Goal: Task Accomplishment & Management: Complete application form

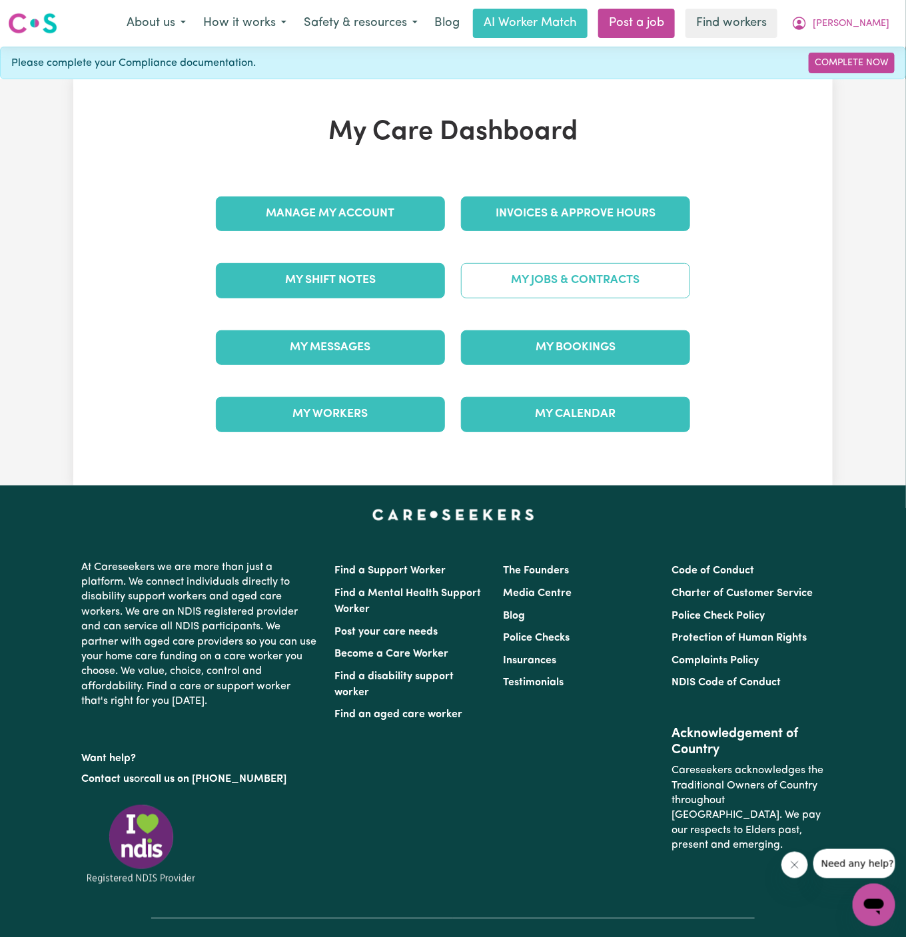
click at [626, 269] on link "My Jobs & Contracts" at bounding box center [575, 280] width 229 height 35
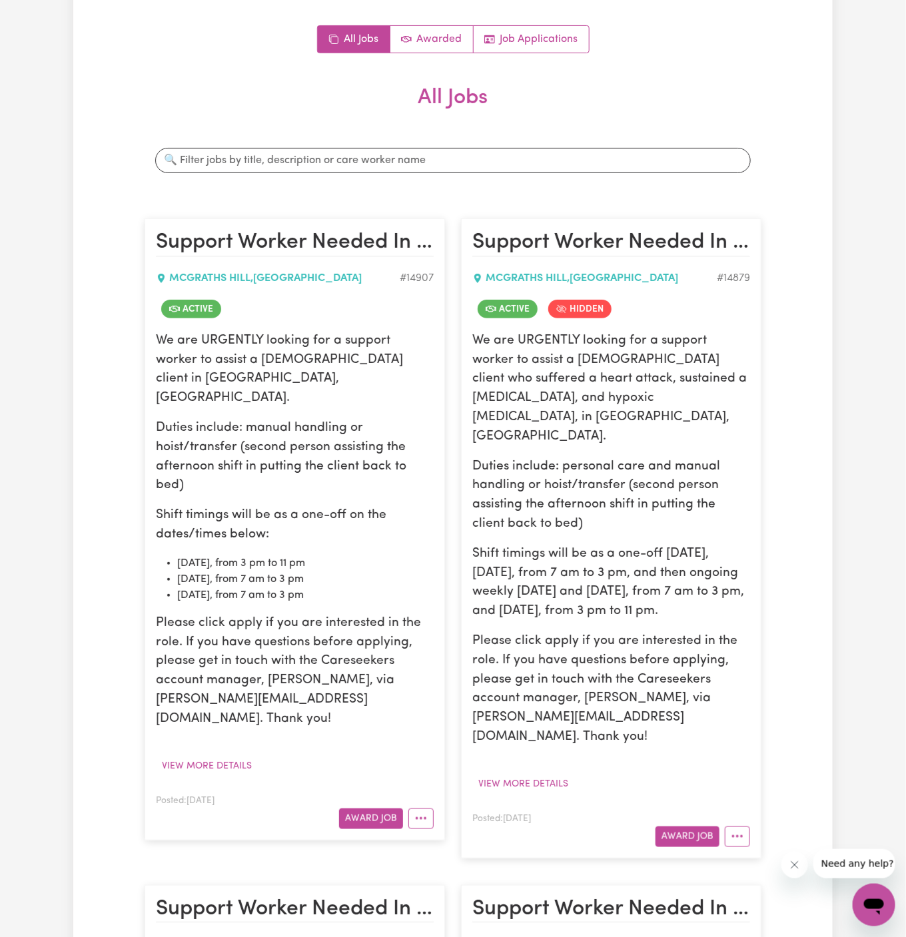
scroll to position [188, 0]
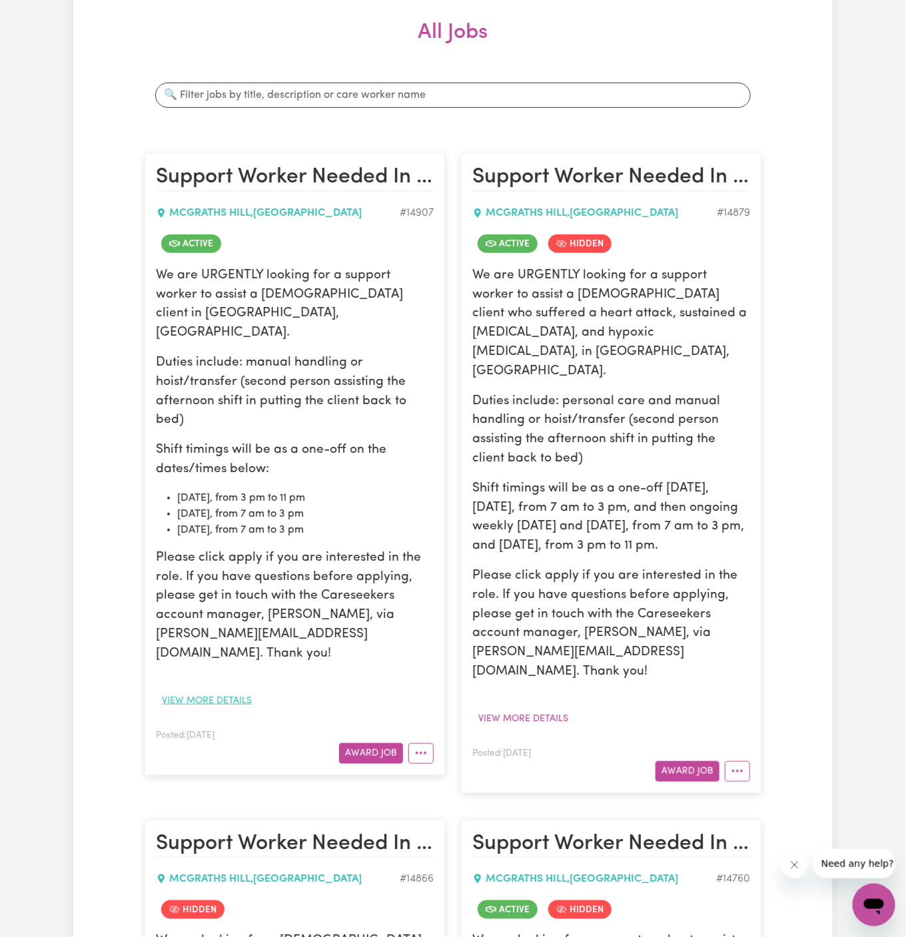
click at [248, 691] on button "View more details" at bounding box center [207, 701] width 102 height 21
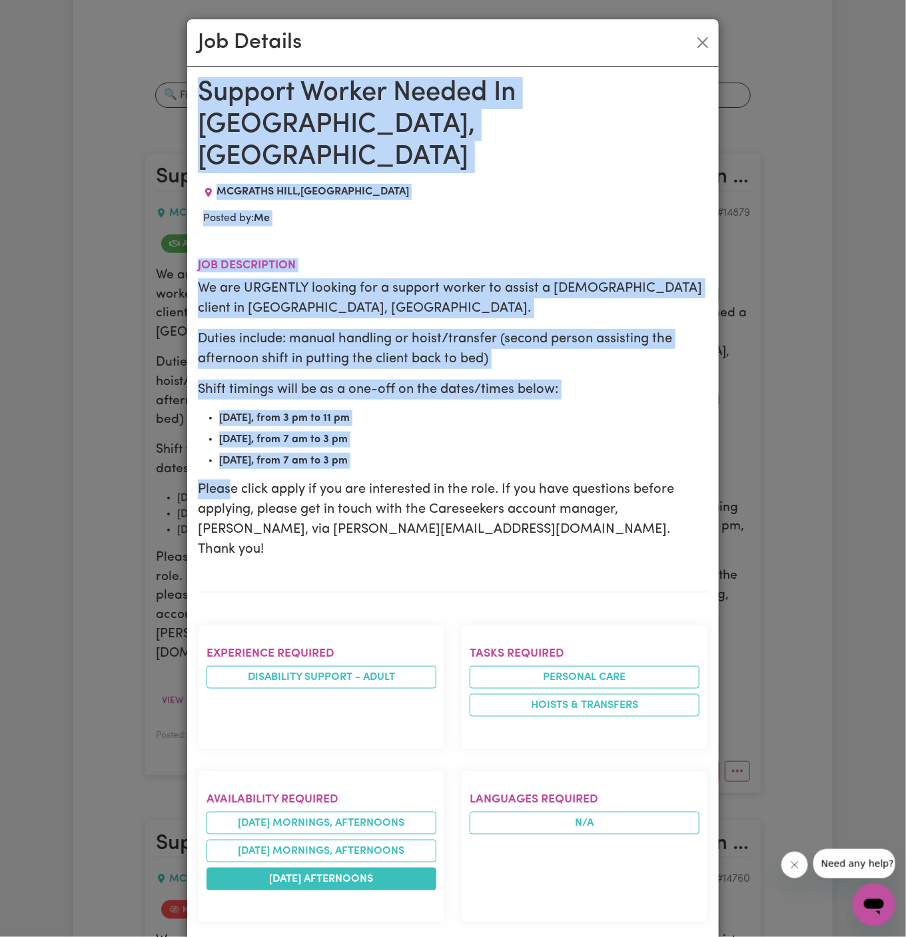
drag, startPoint x: 203, startPoint y: 84, endPoint x: 301, endPoint y: 826, distance: 749.0
click at [301, 826] on div "Support Worker Needed In [GEOGRAPHIC_DATA], [GEOGRAPHIC_DATA] [GEOGRAPHIC_DATA]…" at bounding box center [453, 792] width 510 height 1431
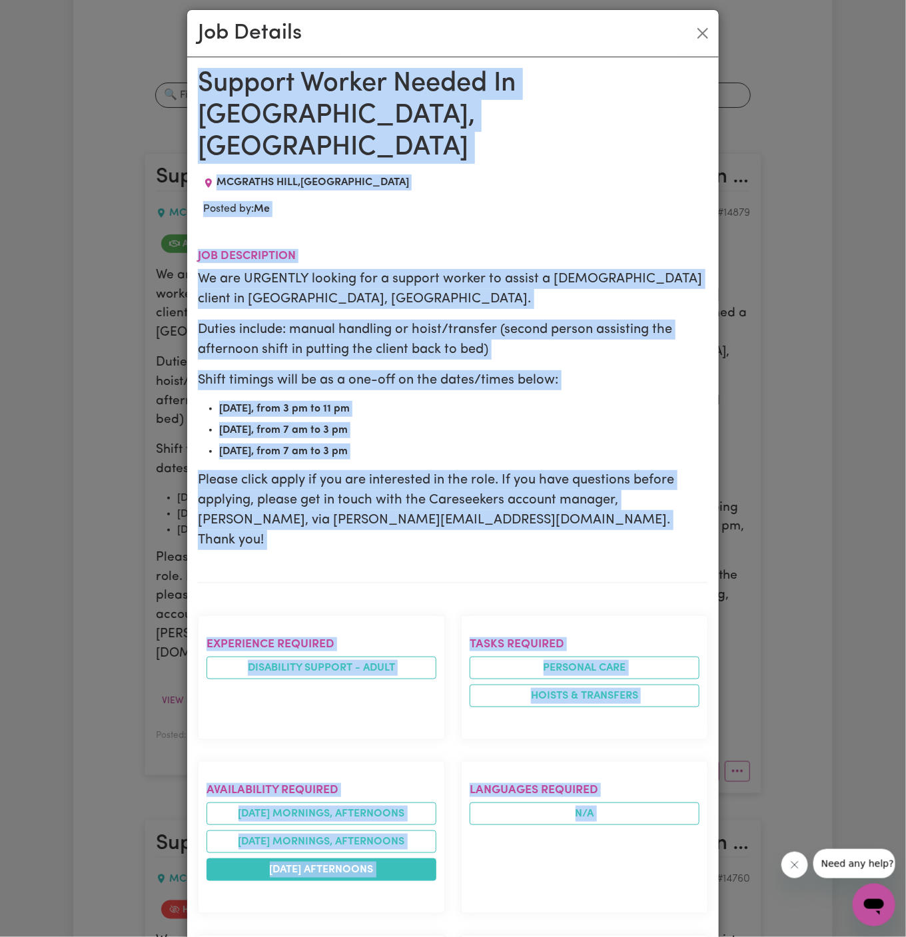
scroll to position [543, 0]
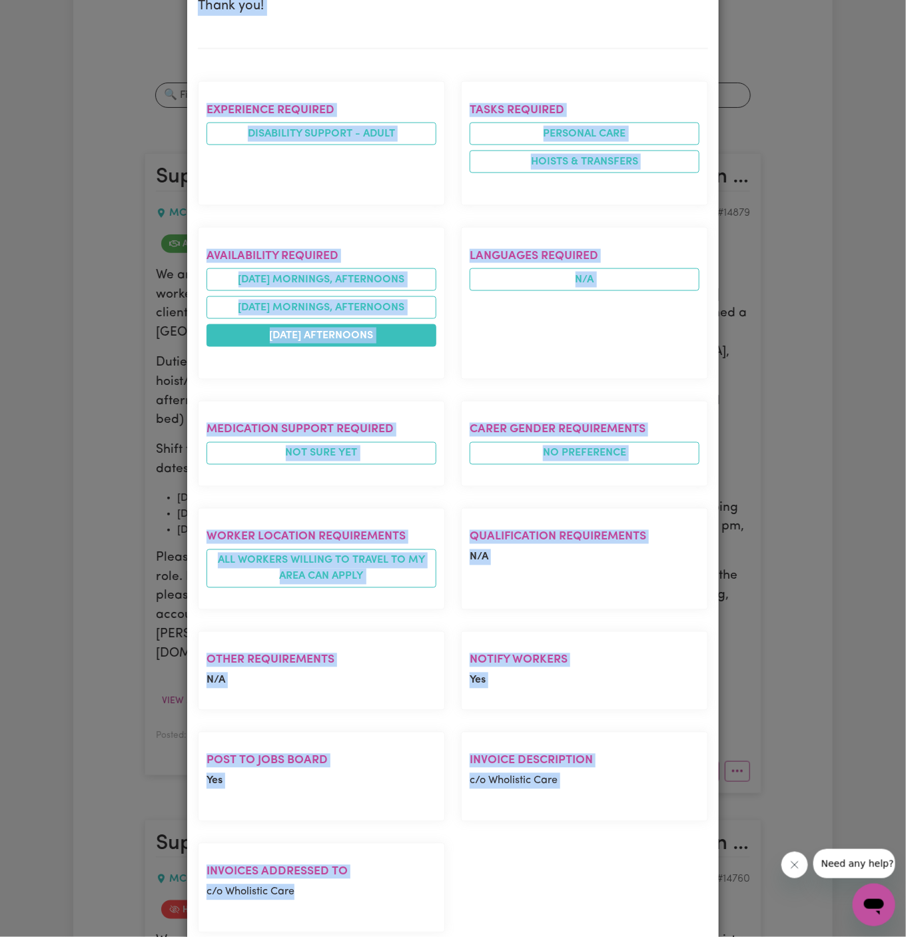
copy div "Support Worker Needed In [GEOGRAPHIC_DATA], [GEOGRAPHIC_DATA] [GEOGRAPHIC_DATA]…"
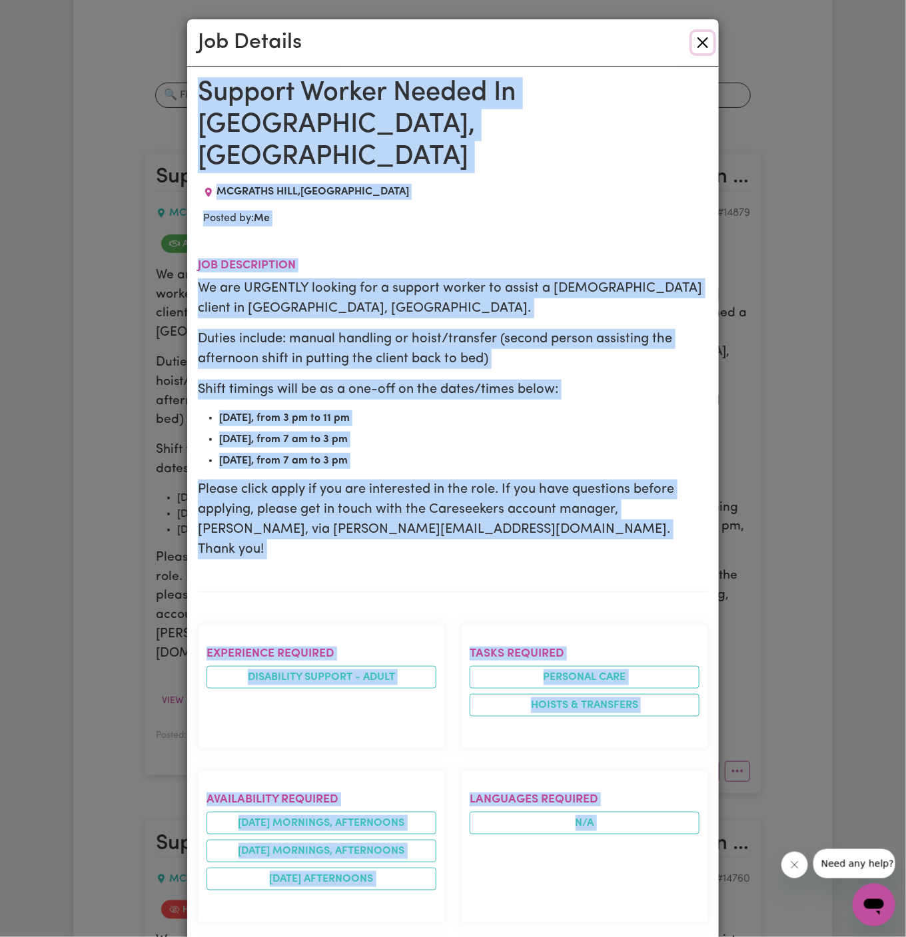
click at [712, 39] on button "Close" at bounding box center [702, 42] width 21 height 21
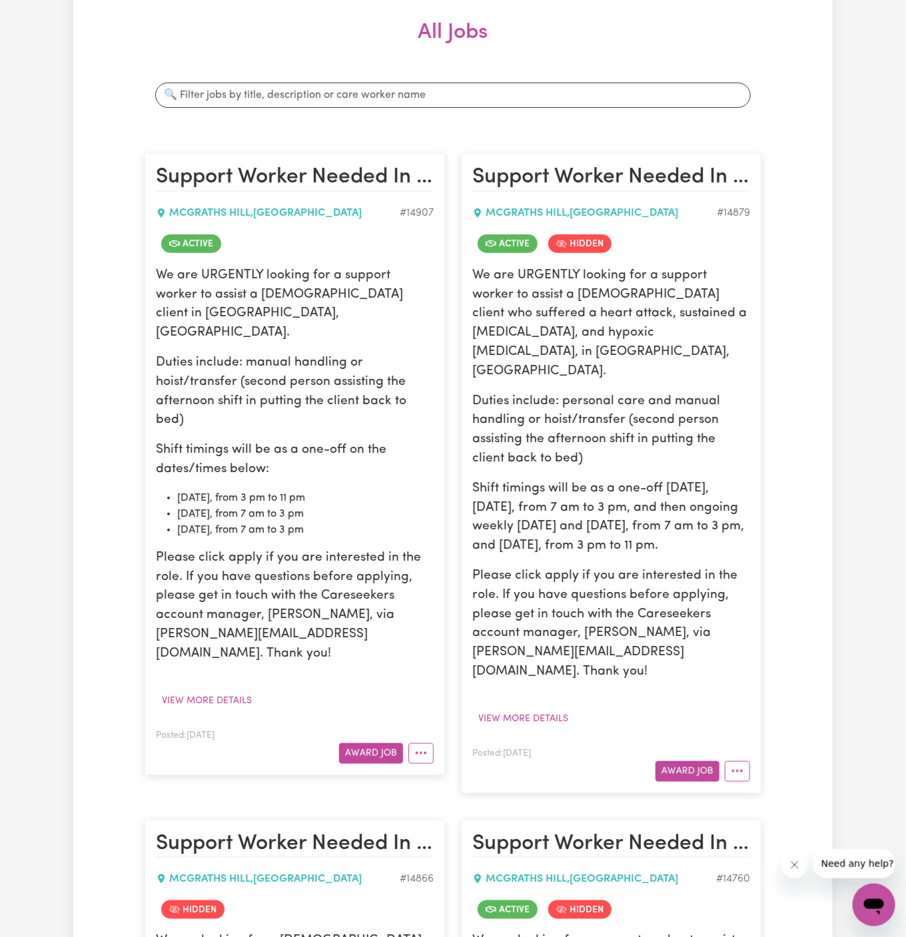
click at [751, 54] on h2 "All Jobs" at bounding box center [453, 43] width 617 height 47
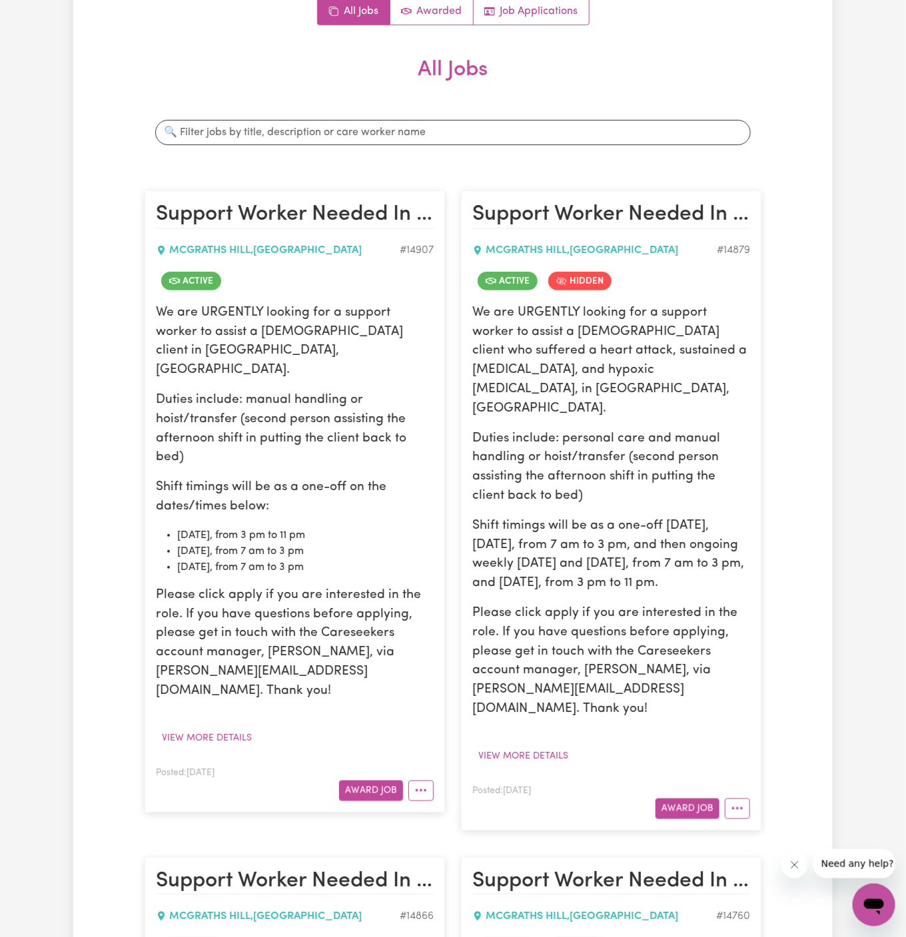
scroll to position [152, 0]
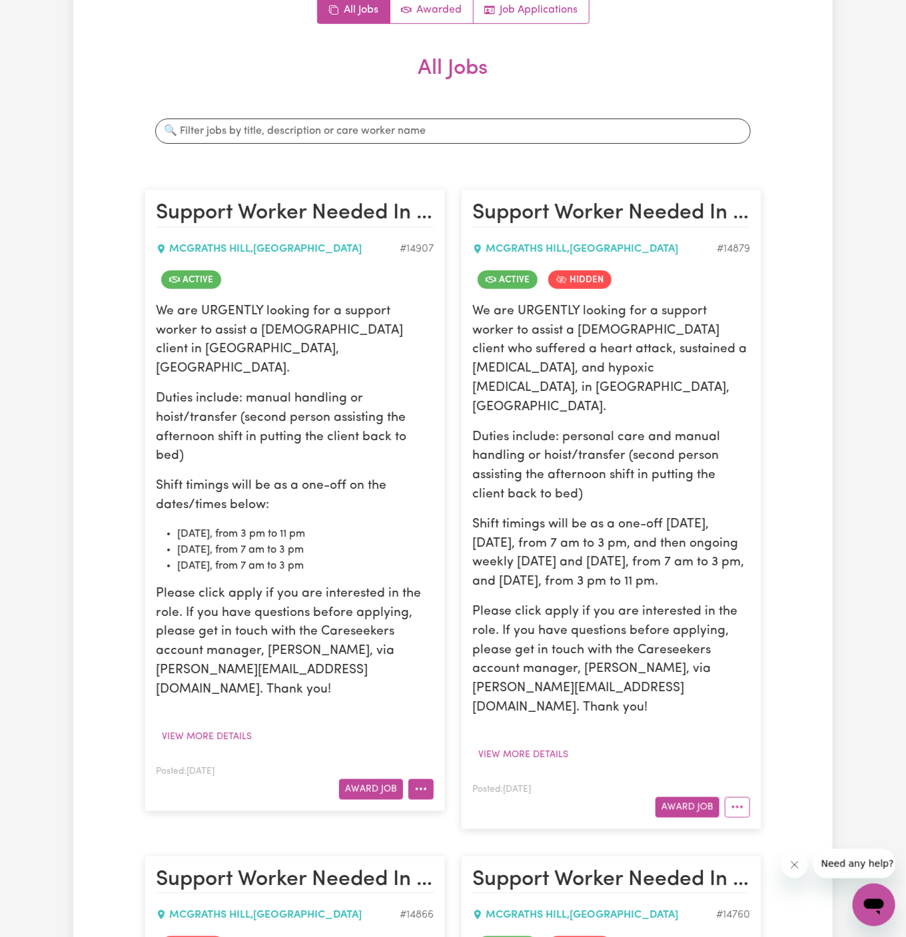
click at [424, 779] on button "More options" at bounding box center [420, 789] width 25 height 21
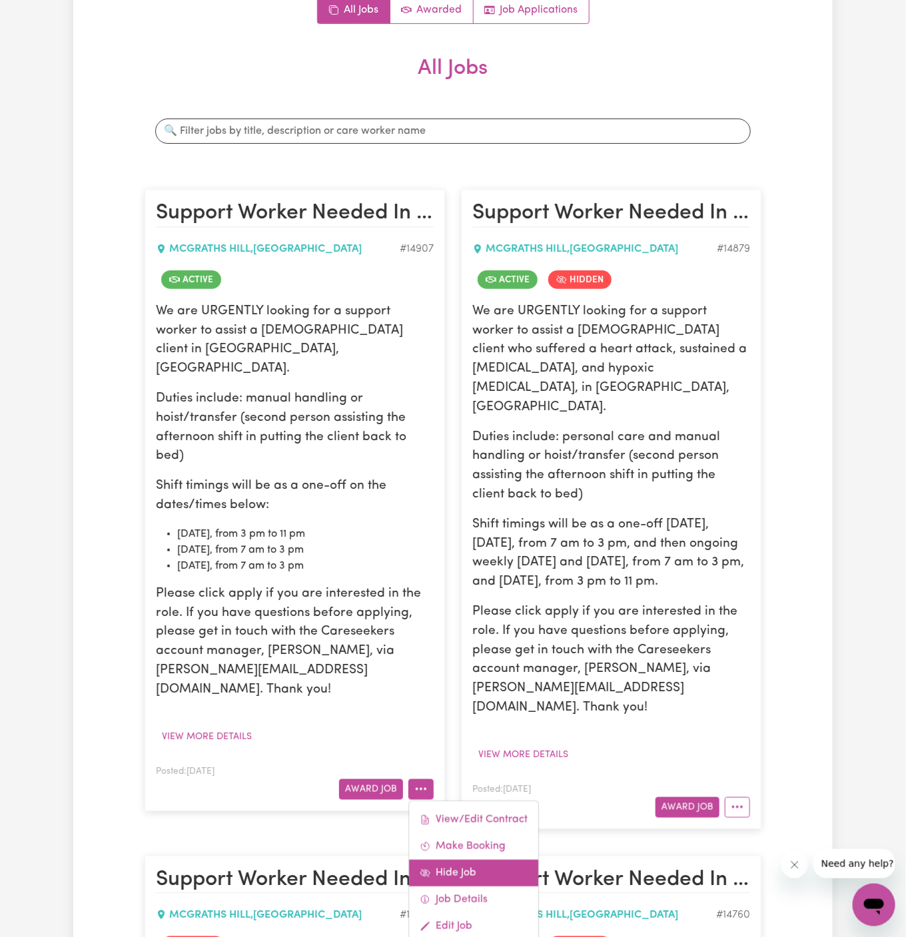
click at [467, 860] on link "Hide Job" at bounding box center [473, 873] width 129 height 27
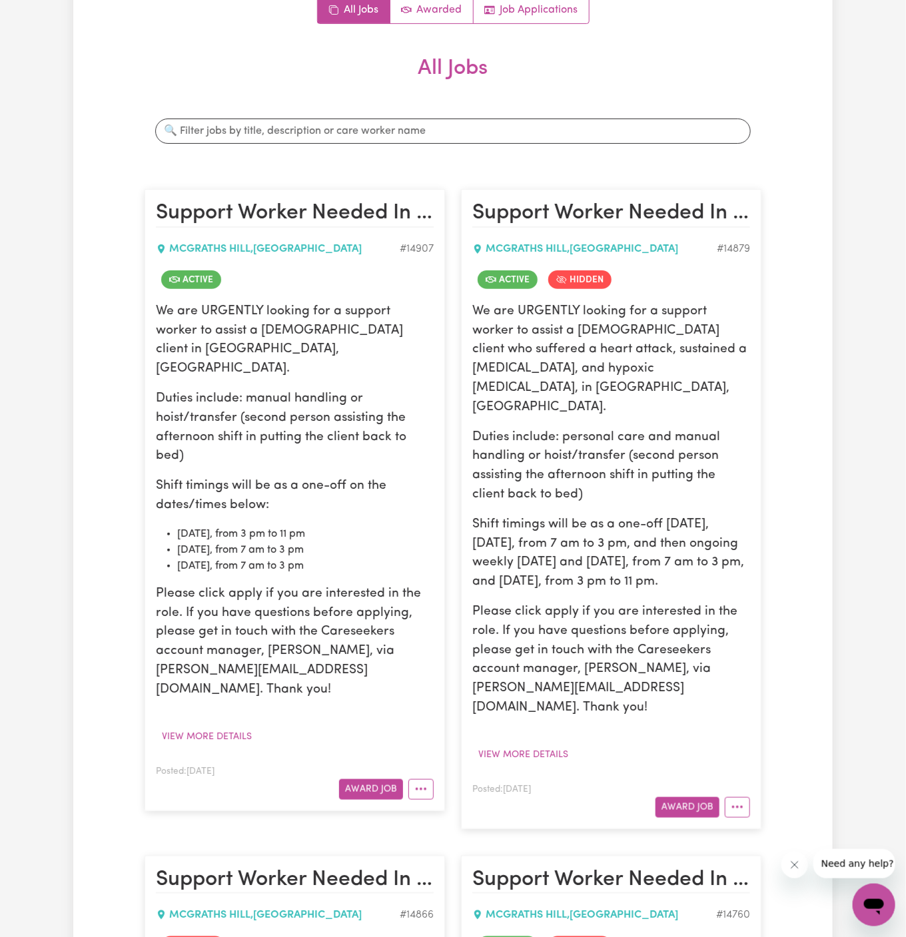
scroll to position [0, 0]
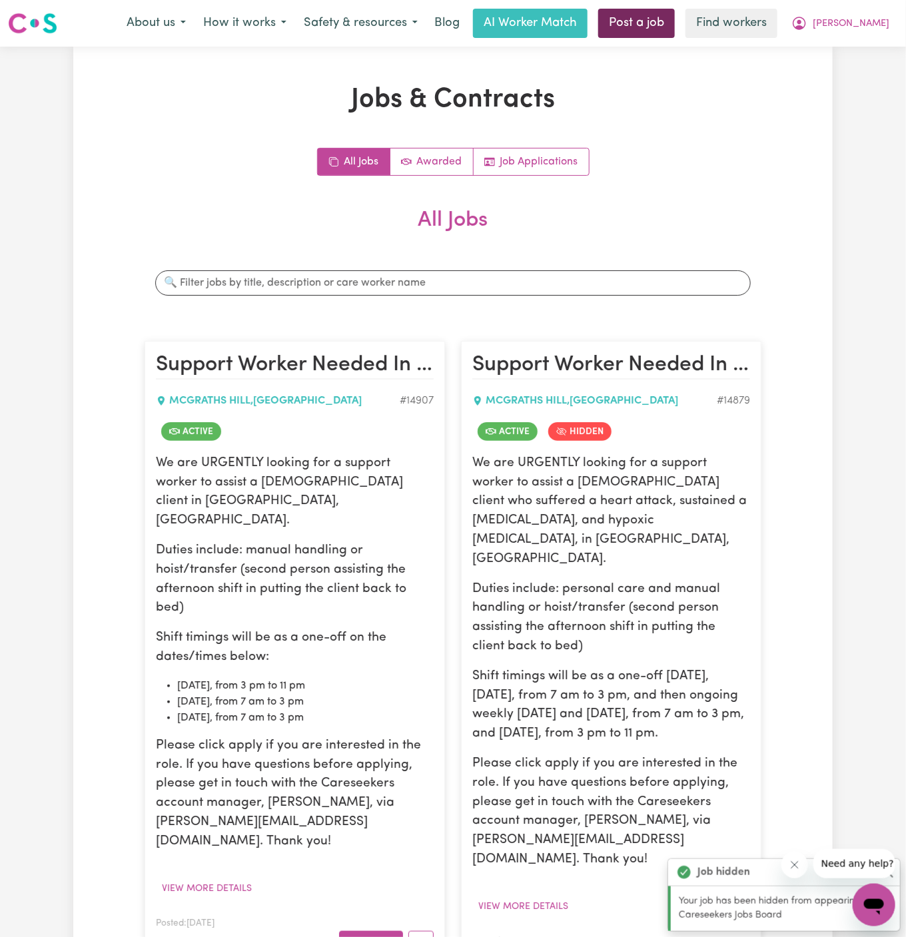
click at [675, 23] on link "Post a job" at bounding box center [636, 23] width 77 height 29
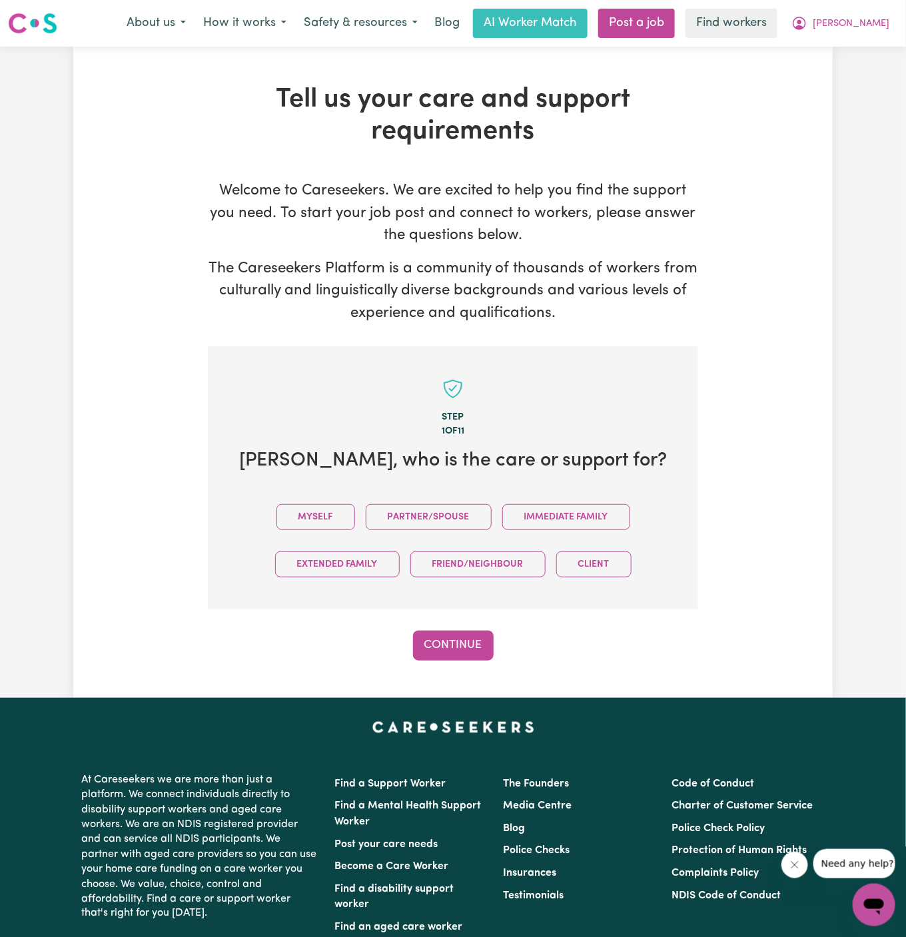
click at [314, 499] on div "Myself Partner/Spouse Immediate Family Extended Family Friend/Neighbour Client" at bounding box center [453, 540] width 448 height 95
click at [317, 523] on button "Myself" at bounding box center [315, 517] width 79 height 26
click at [463, 628] on div "Step 1 of 11 [PERSON_NAME] , who is the care or support for? Myself Partner/Spo…" at bounding box center [453, 503] width 490 height 314
click at [465, 631] on button "Continue" at bounding box center [453, 645] width 81 height 29
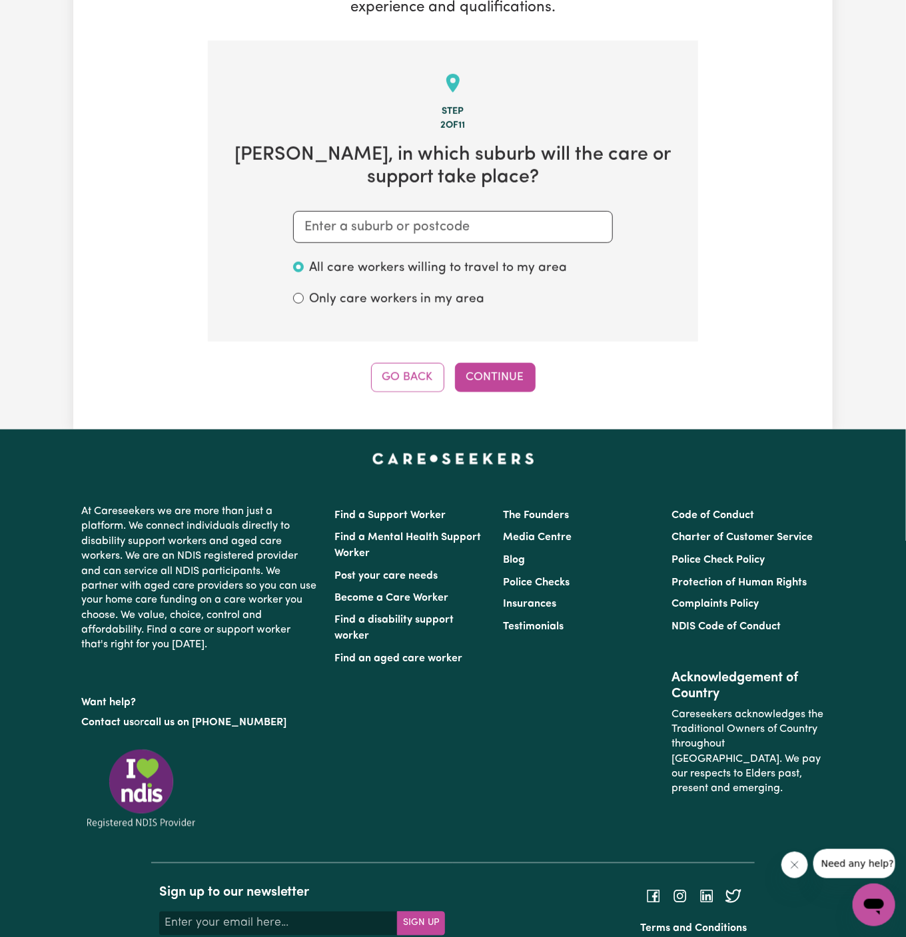
scroll to position [346, 0]
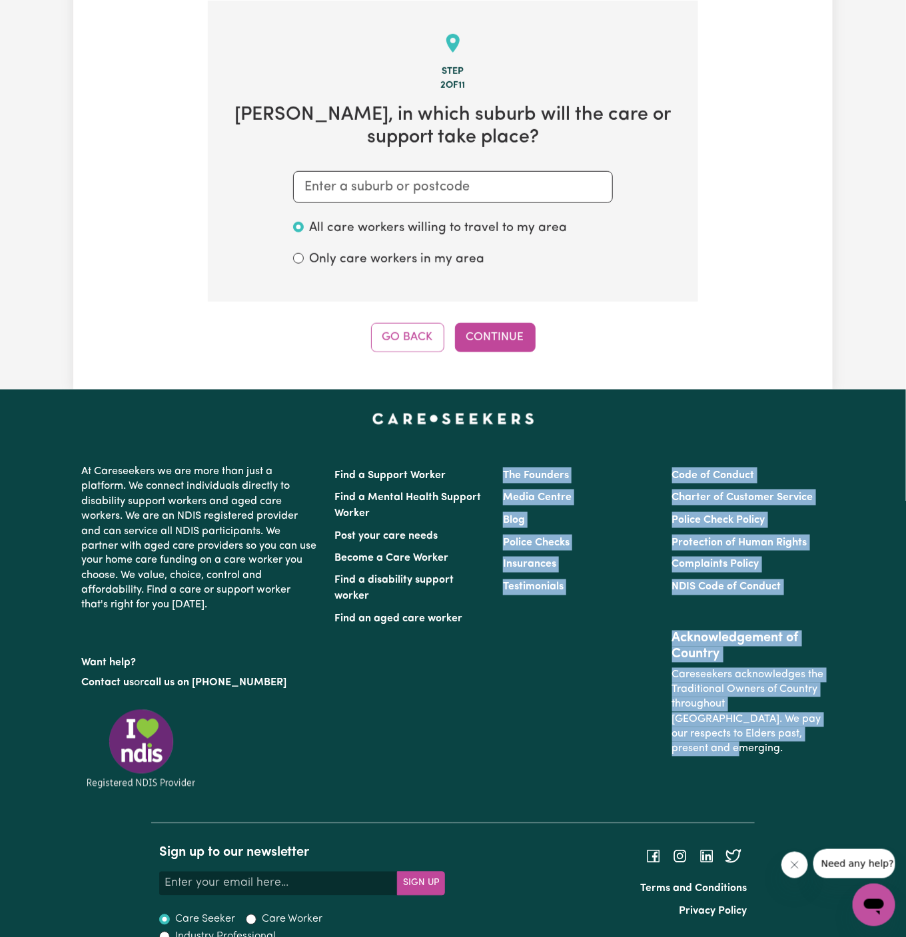
drag, startPoint x: 465, startPoint y: 635, endPoint x: 1566, endPoint y: 782, distance: 1110.6
click at [905, 782] on html "Menu About us How it works Safety & resources Blog AI Worker Match Post a job F…" at bounding box center [453, 308] width 906 height 1308
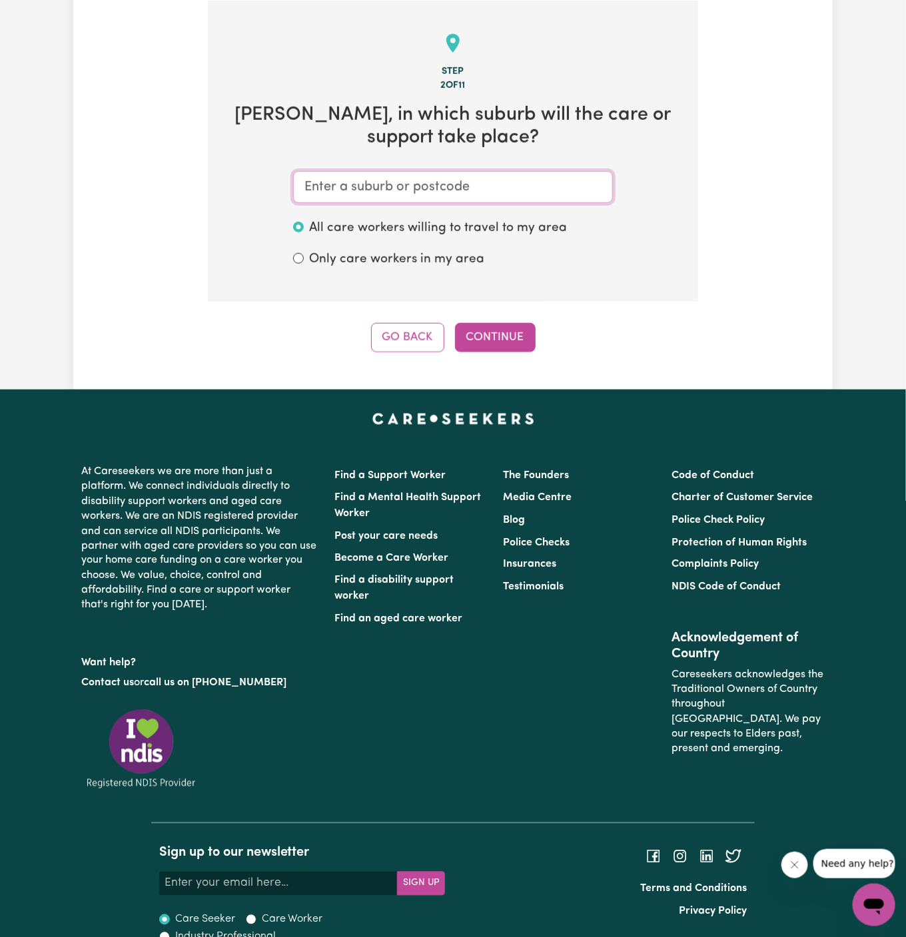
click at [487, 178] on input "text" at bounding box center [453, 187] width 320 height 32
type input "mcgraths"
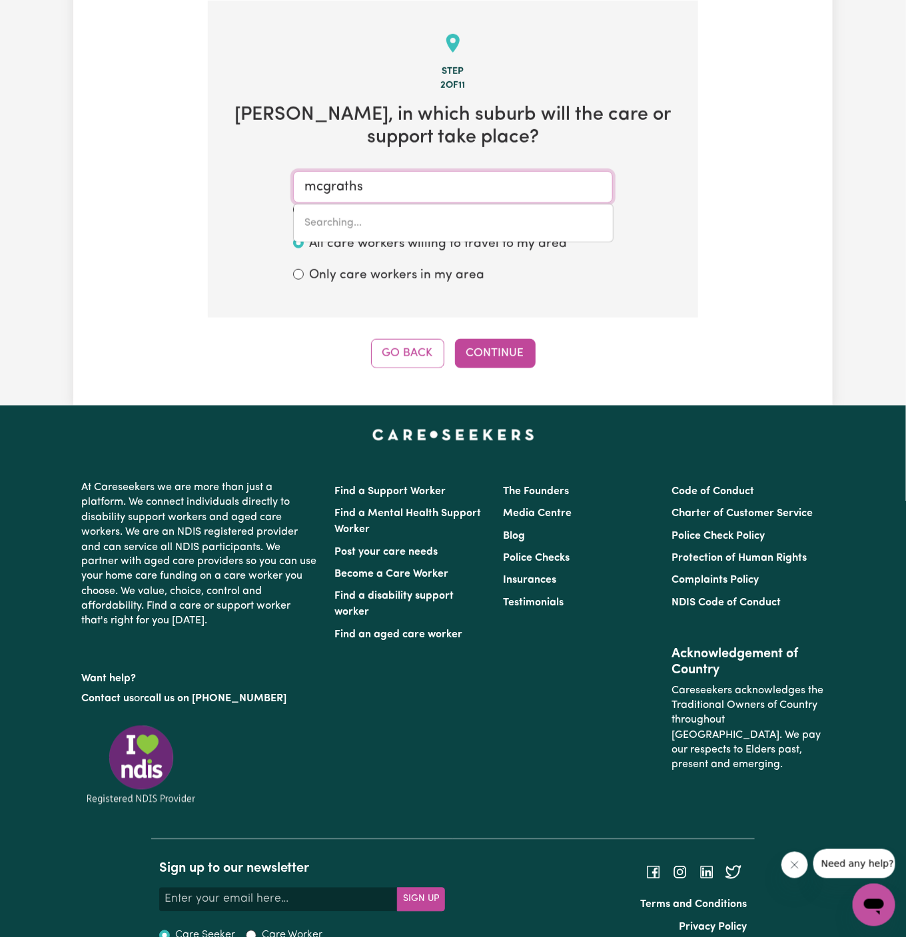
type input "[GEOGRAPHIC_DATA], [GEOGRAPHIC_DATA], 2756"
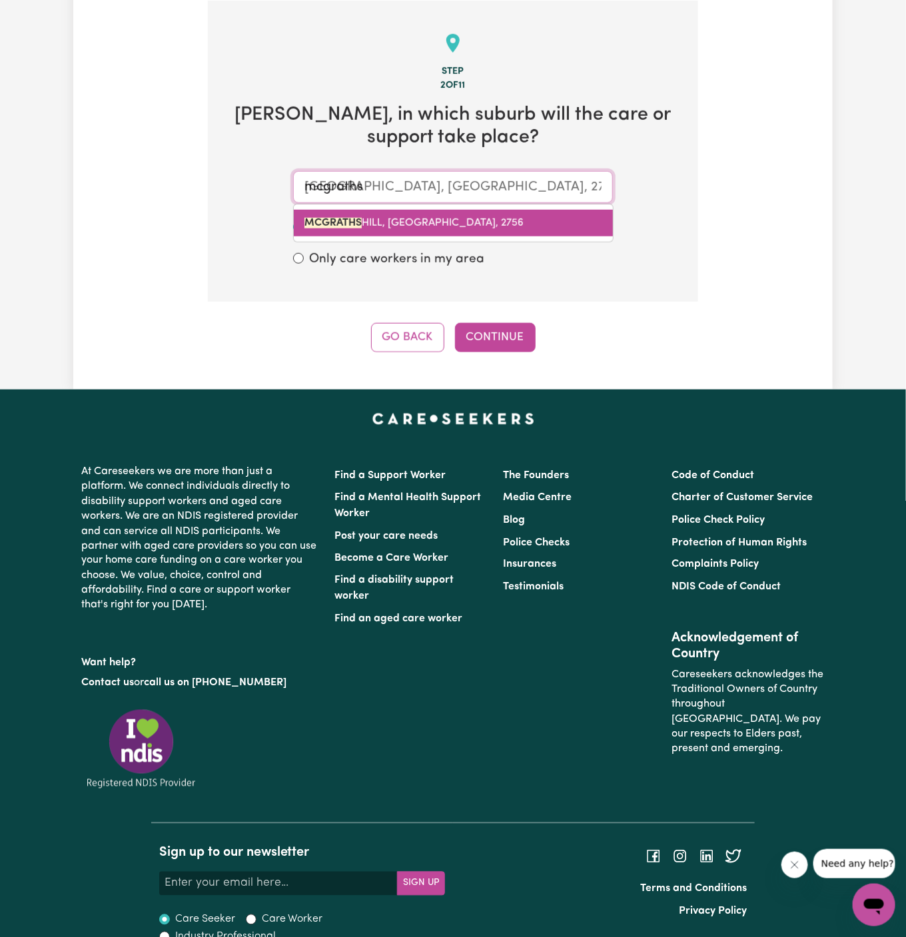
click at [411, 226] on span "[GEOGRAPHIC_DATA], [GEOGRAPHIC_DATA], 2756" at bounding box center [413, 223] width 219 height 11
type input "[GEOGRAPHIC_DATA], [GEOGRAPHIC_DATA], 2756"
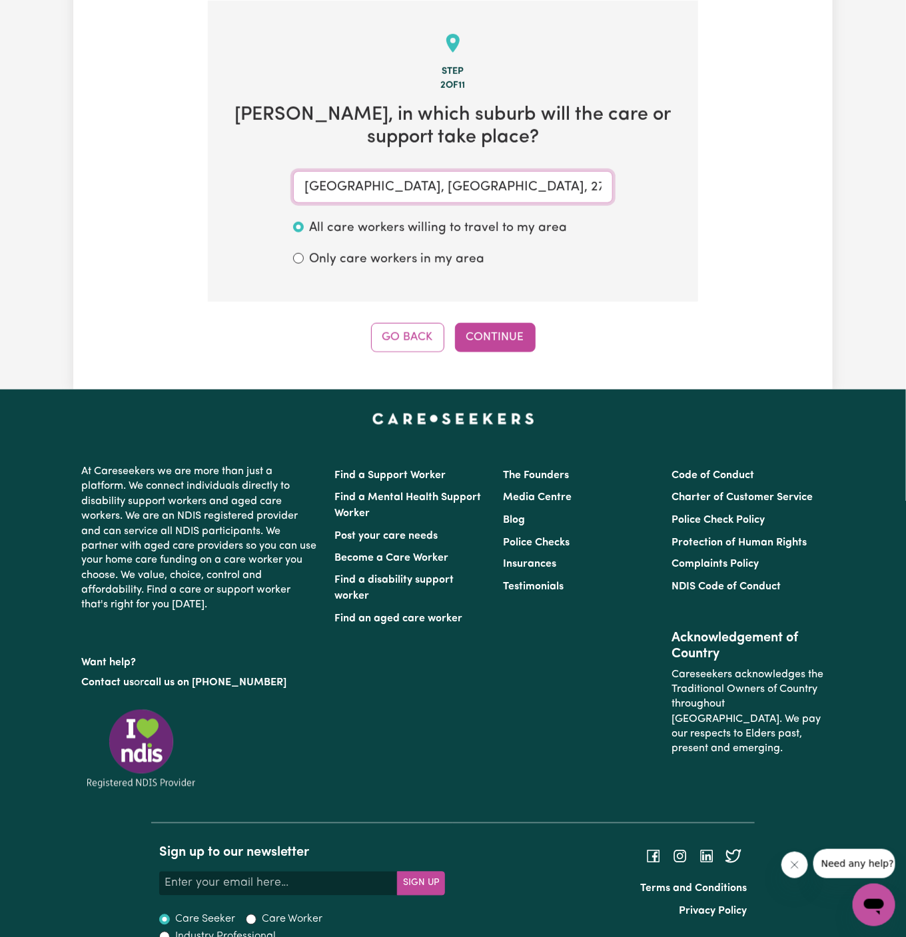
type input "[GEOGRAPHIC_DATA], [GEOGRAPHIC_DATA], 2756"
click at [500, 318] on div "Step 2 of 11 [PERSON_NAME] , in which suburb will the care or support take plac…" at bounding box center [453, 177] width 490 height 352
click at [500, 331] on button "Continue" at bounding box center [495, 337] width 81 height 29
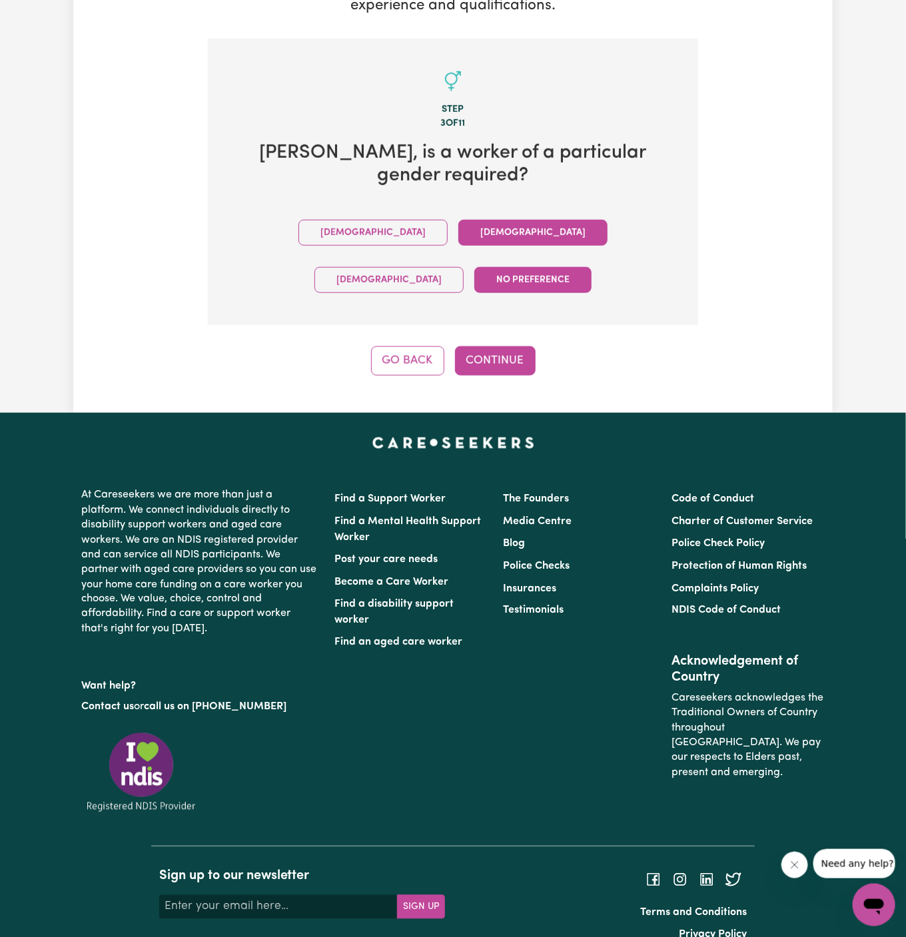
click at [458, 241] on button "[DEMOGRAPHIC_DATA]" at bounding box center [532, 233] width 149 height 26
click at [571, 267] on button "No preference" at bounding box center [532, 280] width 117 height 26
click at [490, 330] on div "Tell us your care and support requirements Welcome to Careseekers. We are excit…" at bounding box center [452, 76] width 759 height 674
click at [509, 346] on button "Continue" at bounding box center [495, 360] width 81 height 29
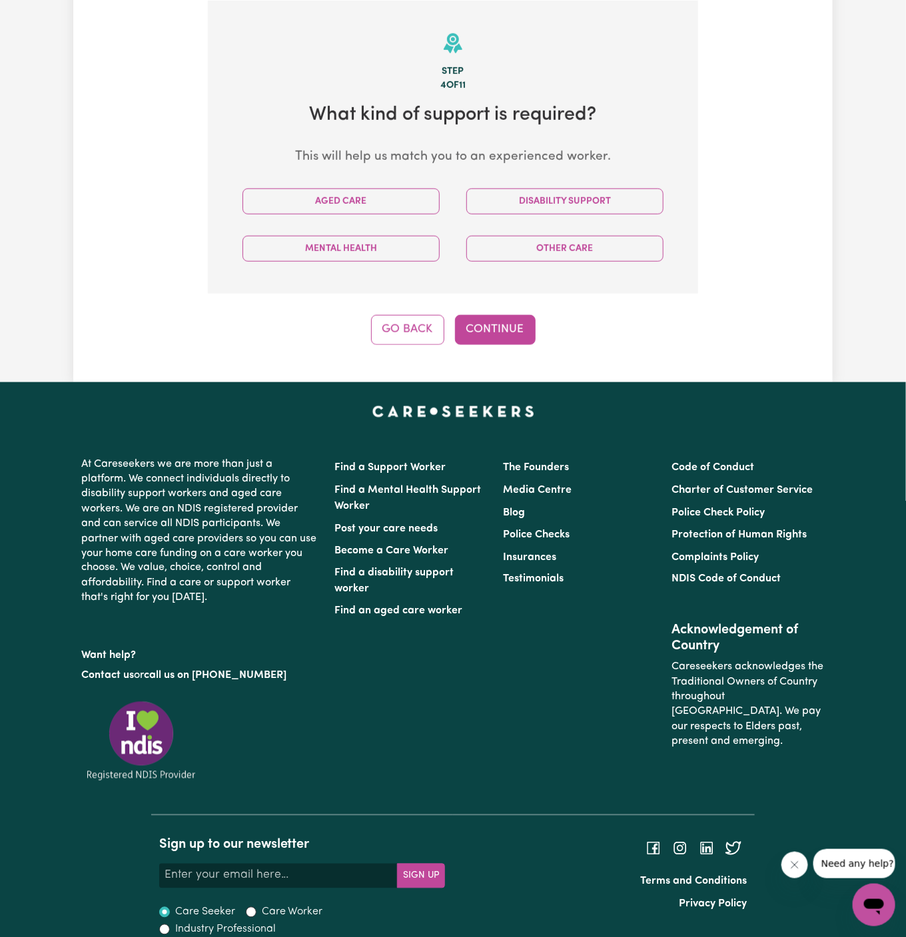
scroll to position [346, 0]
click at [415, 334] on button "Go Back" at bounding box center [407, 329] width 73 height 29
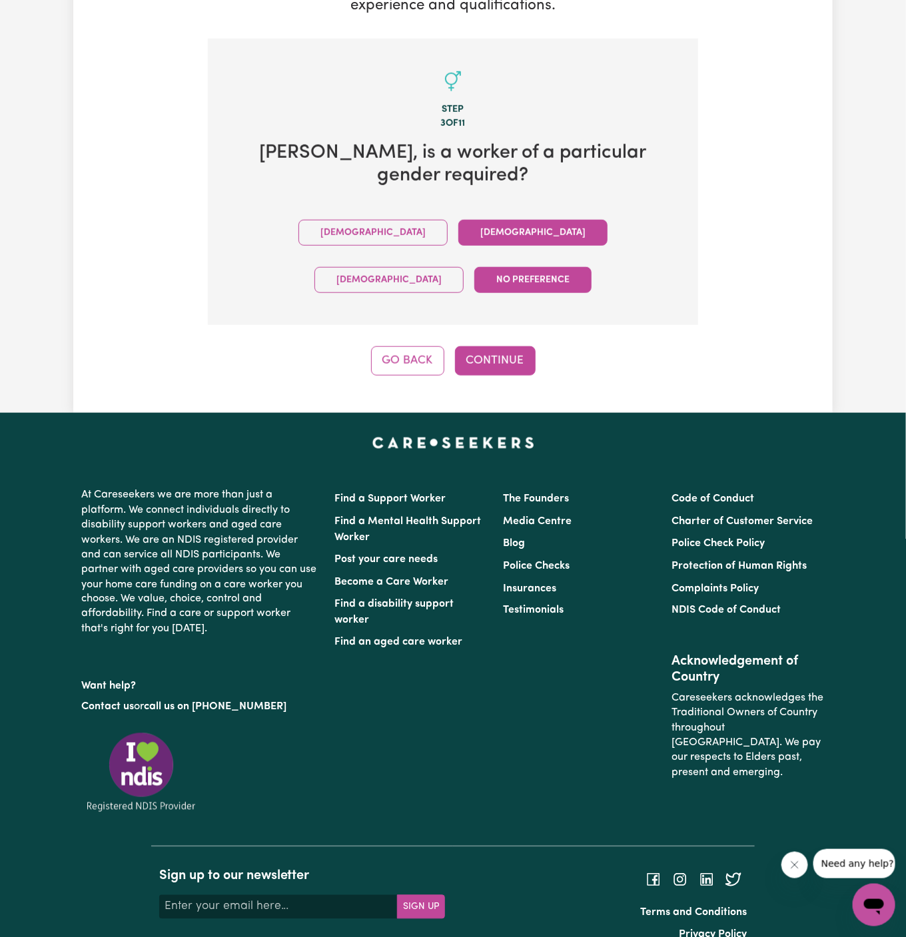
click at [458, 230] on button "[DEMOGRAPHIC_DATA]" at bounding box center [532, 233] width 149 height 26
click at [495, 329] on div "Tell us your care and support requirements Welcome to Careseekers. We are excit…" at bounding box center [452, 76] width 759 height 674
click at [499, 346] on button "Continue" at bounding box center [495, 360] width 81 height 29
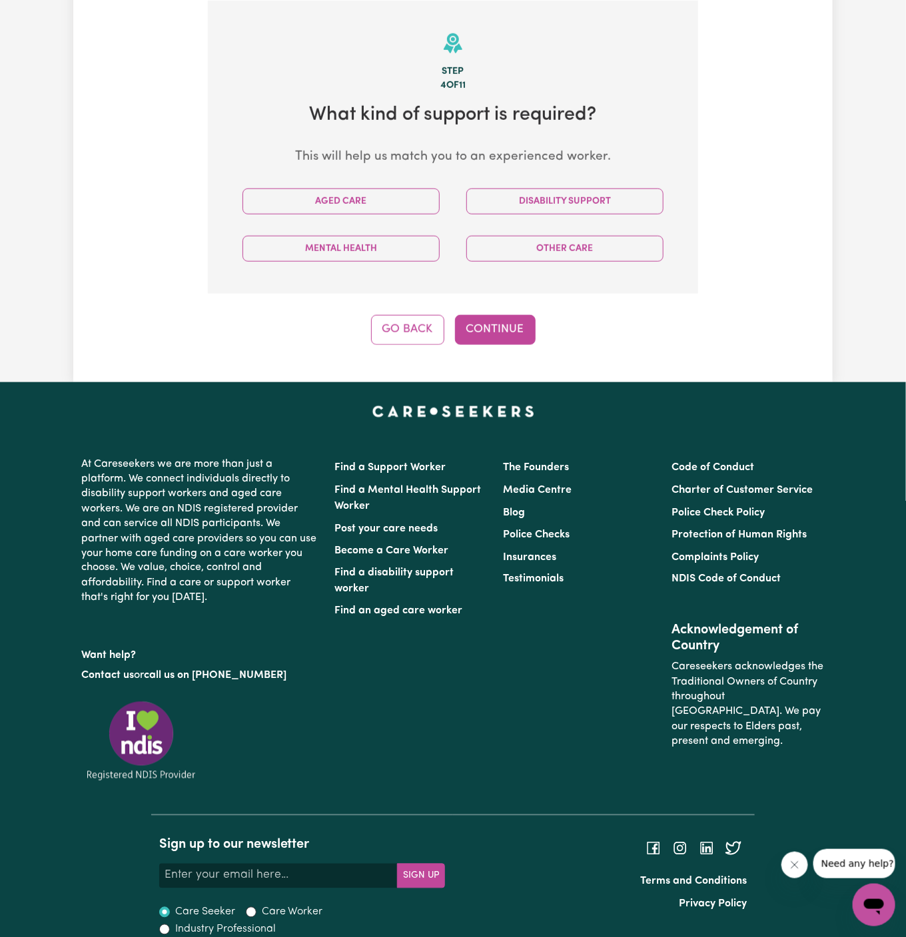
scroll to position [346, 0]
click at [419, 336] on button "Go Back" at bounding box center [407, 329] width 73 height 29
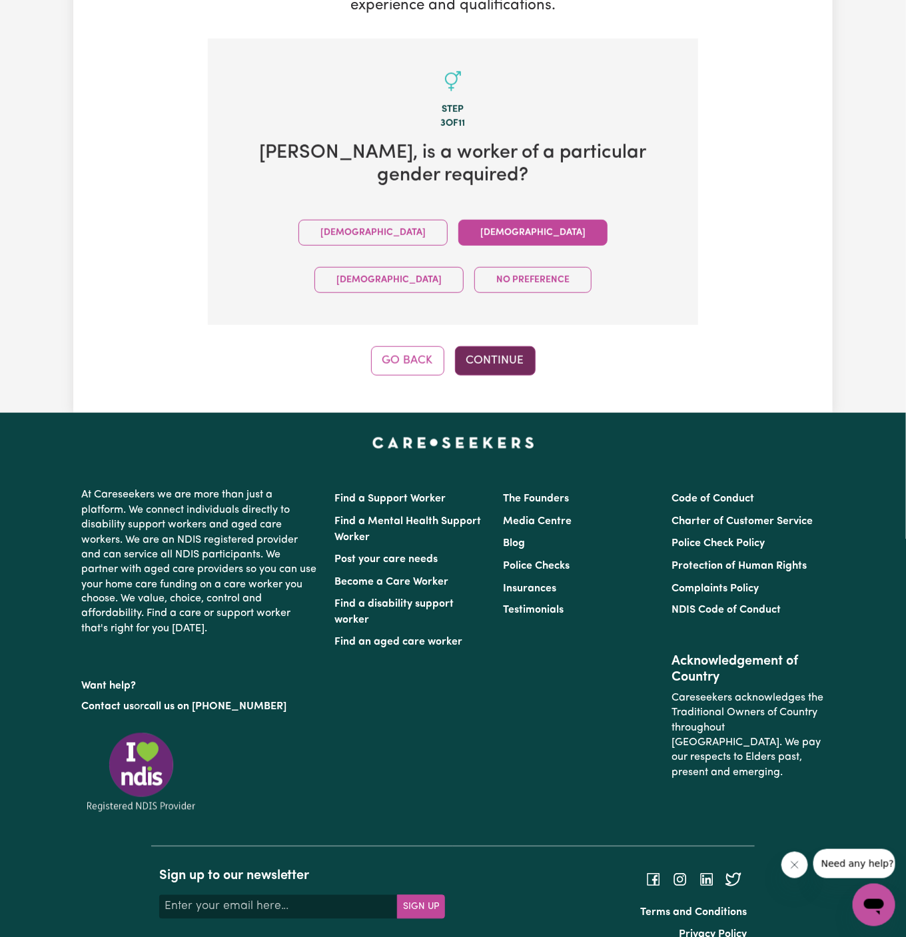
click at [501, 346] on button "Continue" at bounding box center [495, 360] width 81 height 29
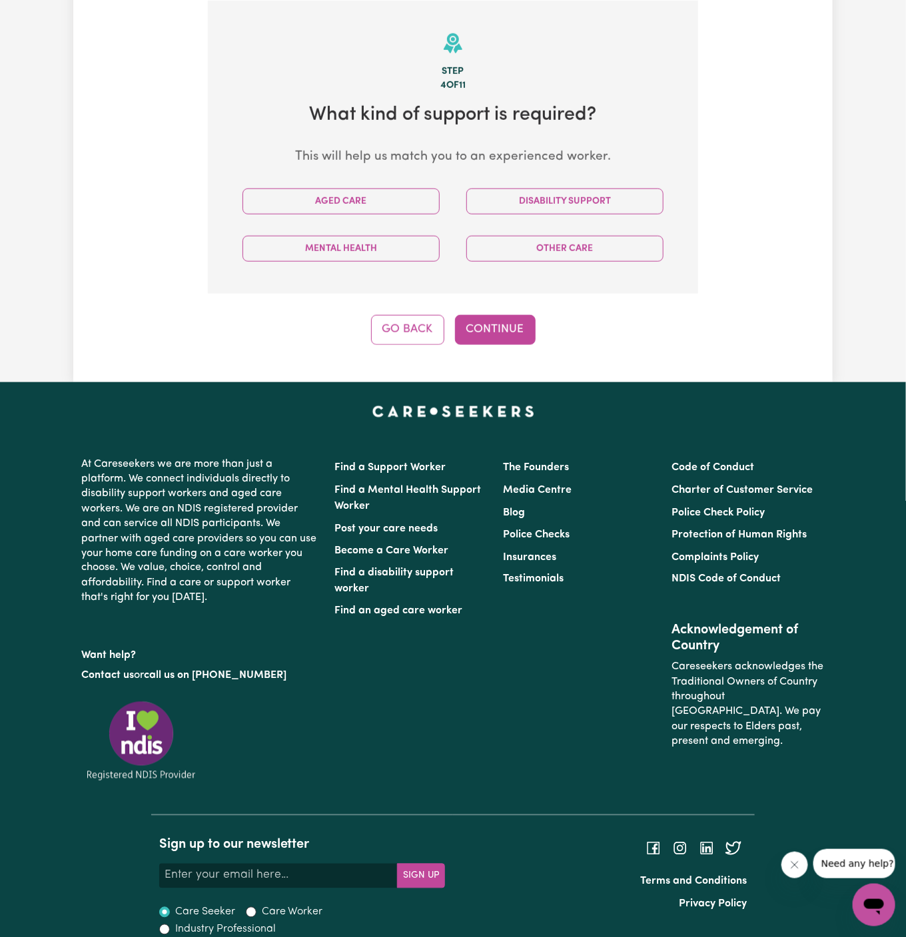
scroll to position [346, 0]
click at [594, 188] on button "Disability Support" at bounding box center [564, 201] width 197 height 26
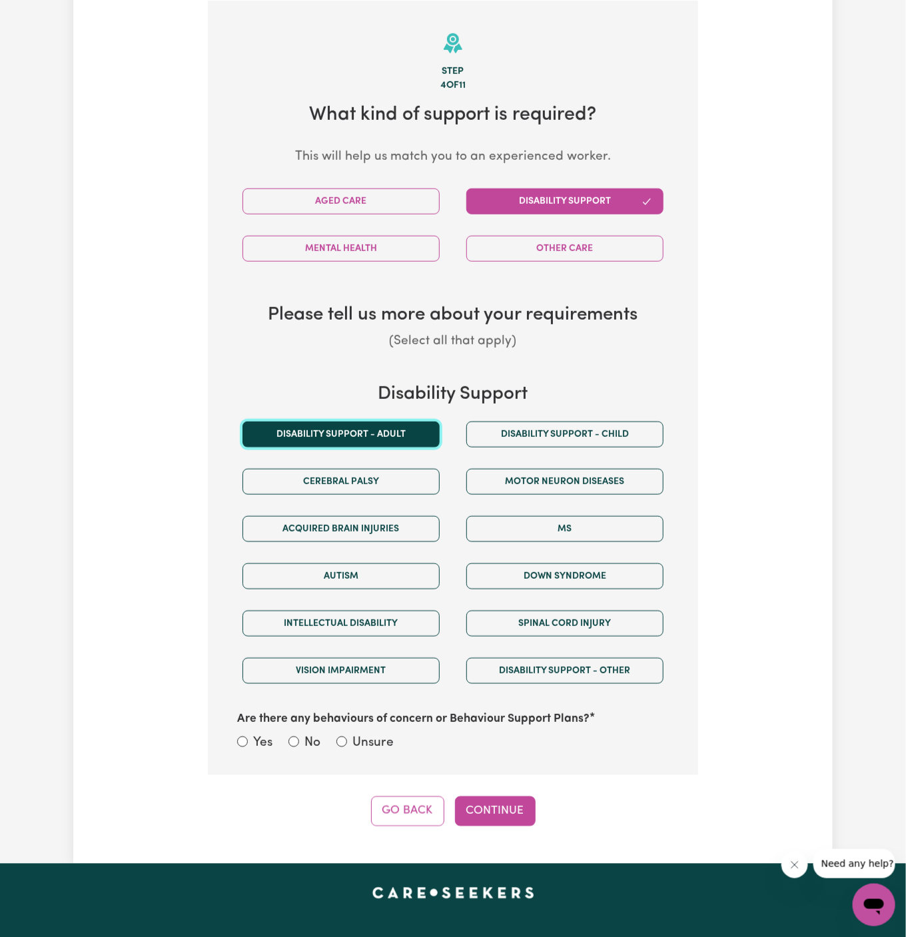
click at [396, 430] on button "Disability support - Adult" at bounding box center [340, 435] width 197 height 26
click at [376, 735] on label "Unsure" at bounding box center [372, 743] width 41 height 19
click at [347, 737] on input "Unsure" at bounding box center [341, 742] width 11 height 11
radio input "true"
click at [493, 792] on div "Step 4 of 11 What kind of support is required? This will help us match you to a…" at bounding box center [453, 414] width 490 height 826
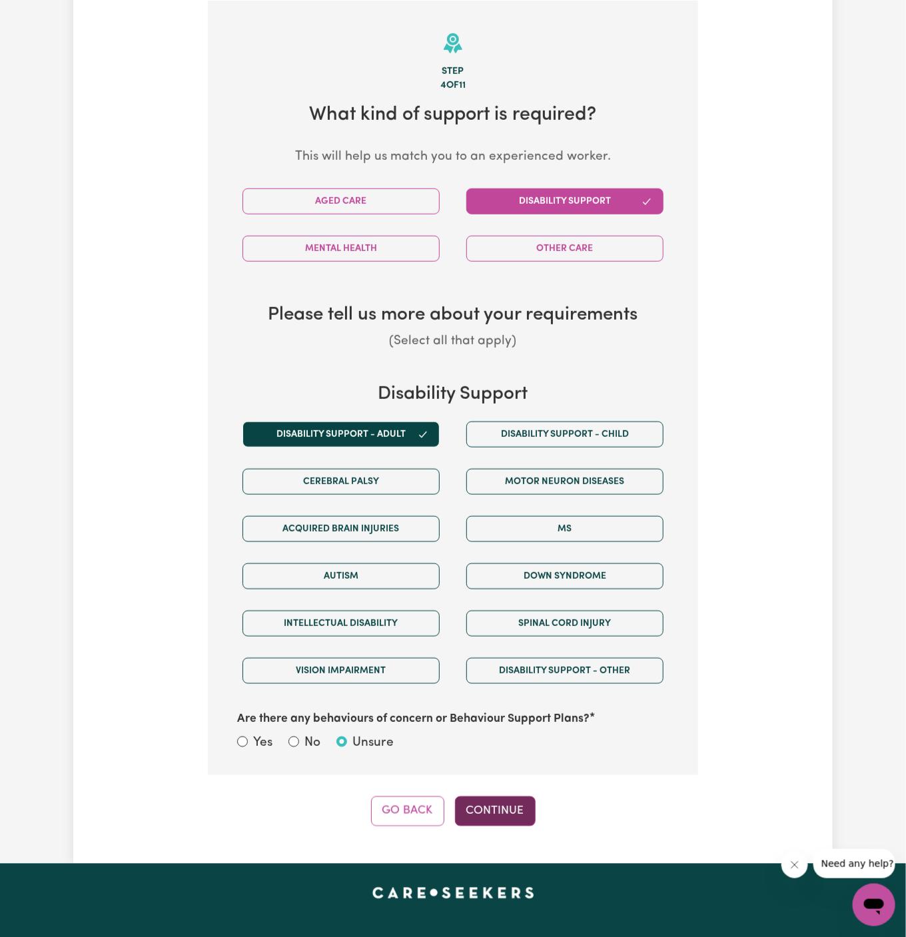
click at [495, 806] on button "Continue" at bounding box center [495, 810] width 81 height 29
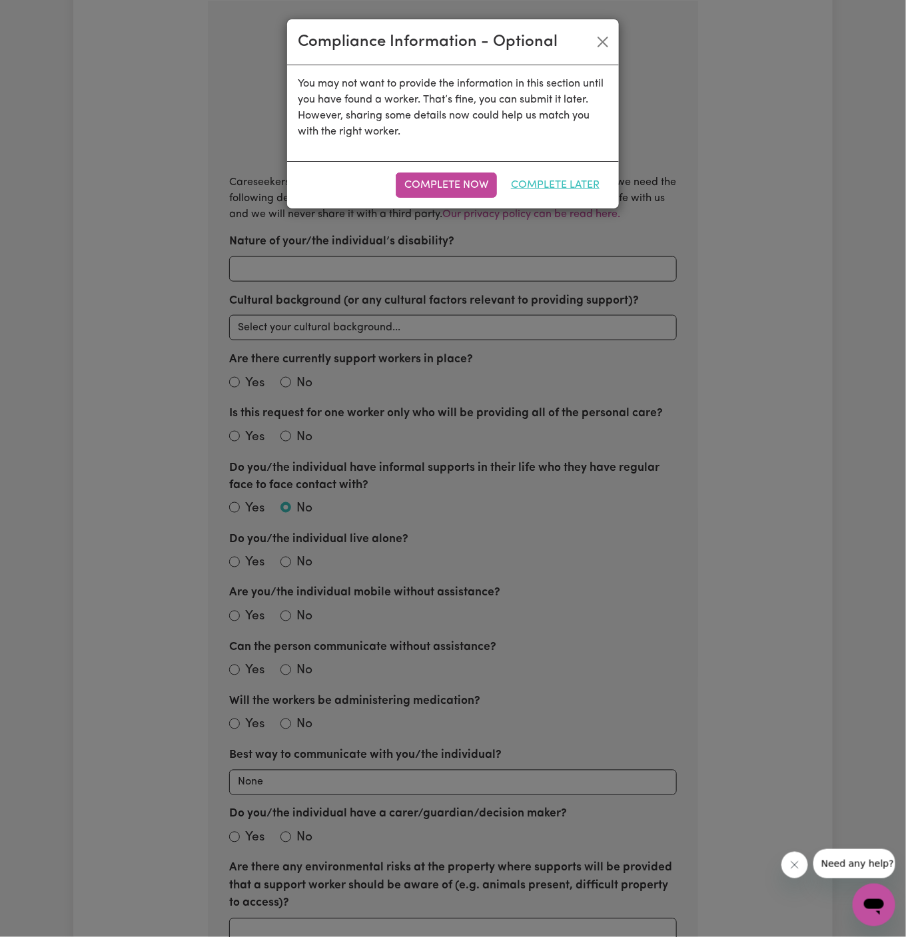
click at [572, 191] on button "Complete Later" at bounding box center [555, 184] width 106 height 25
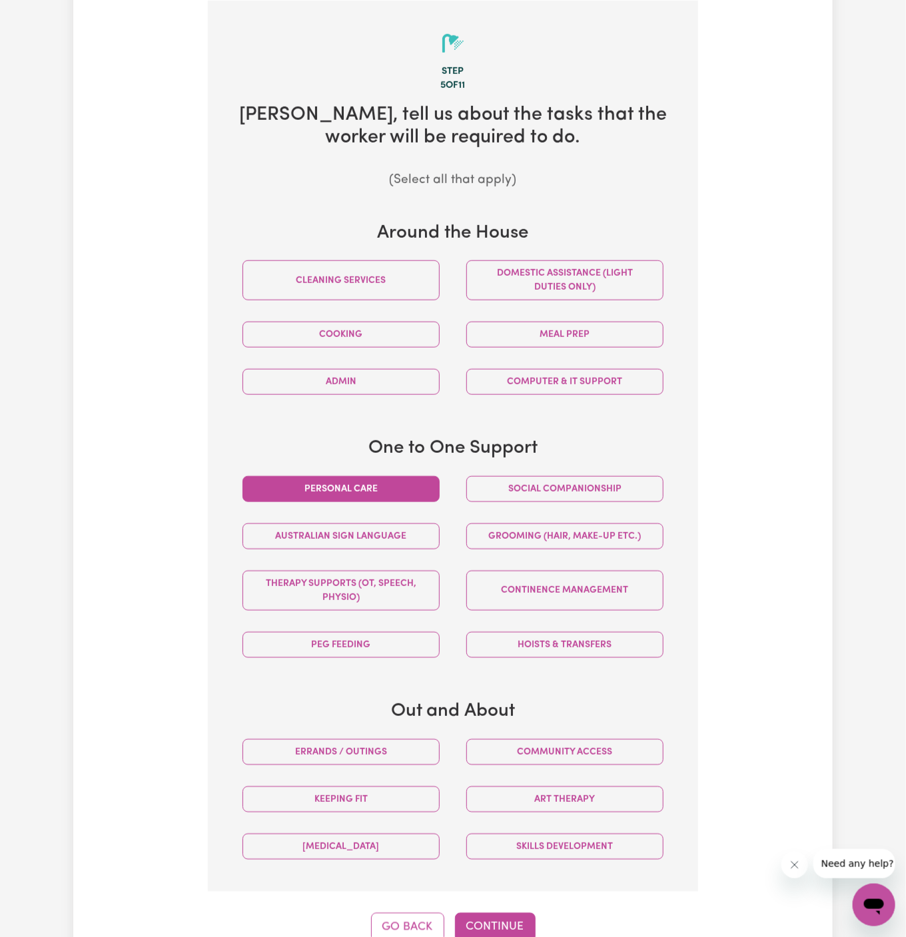
click at [381, 479] on button "Personal care" at bounding box center [340, 489] width 197 height 26
click at [650, 643] on button "Hoists & transfers" at bounding box center [564, 645] width 197 height 26
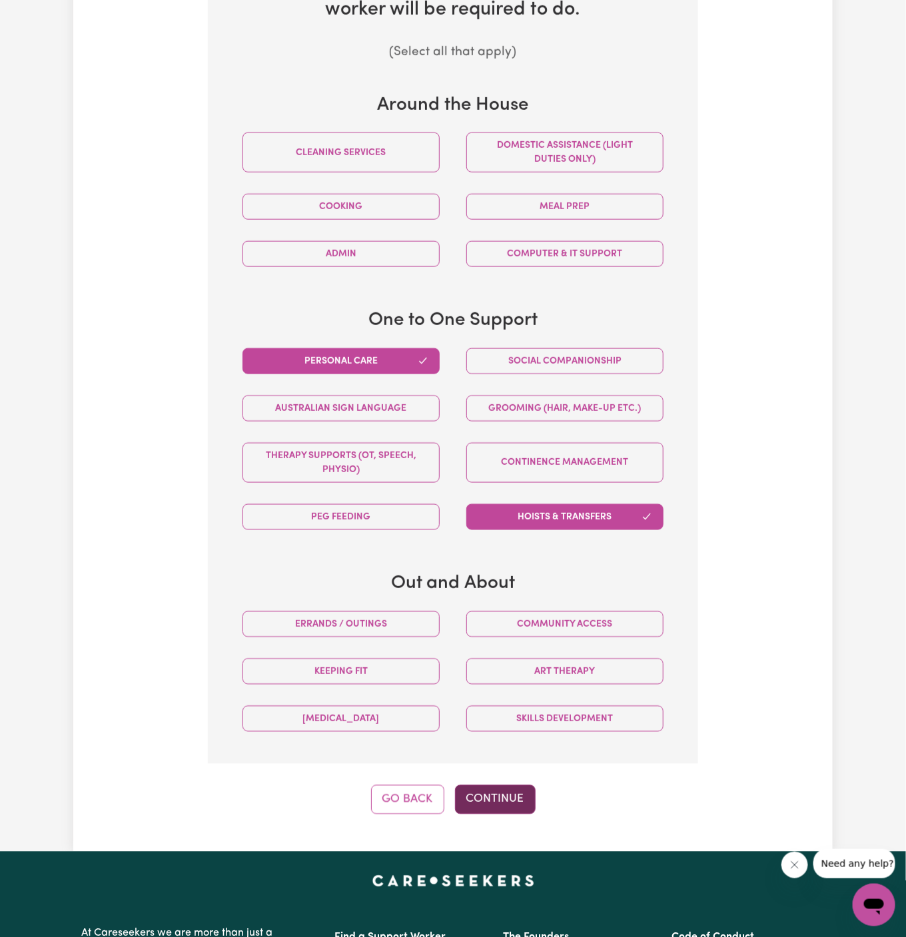
click at [479, 788] on button "Continue" at bounding box center [495, 799] width 81 height 29
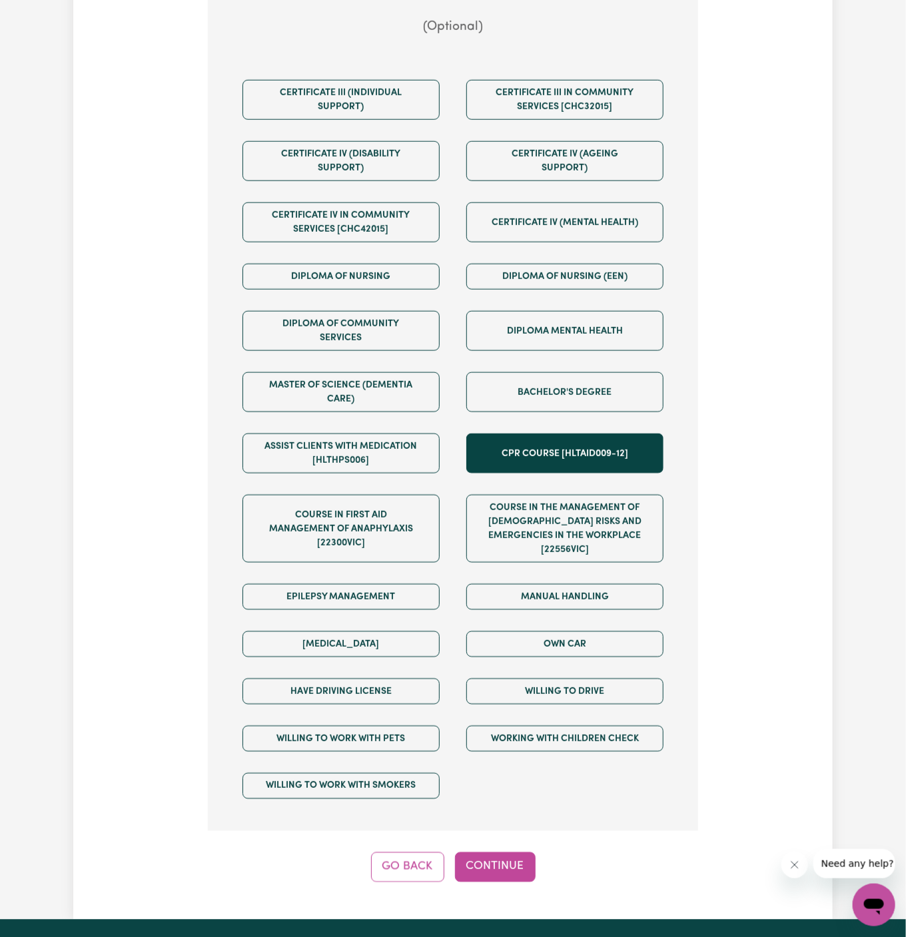
scroll to position [477, 0]
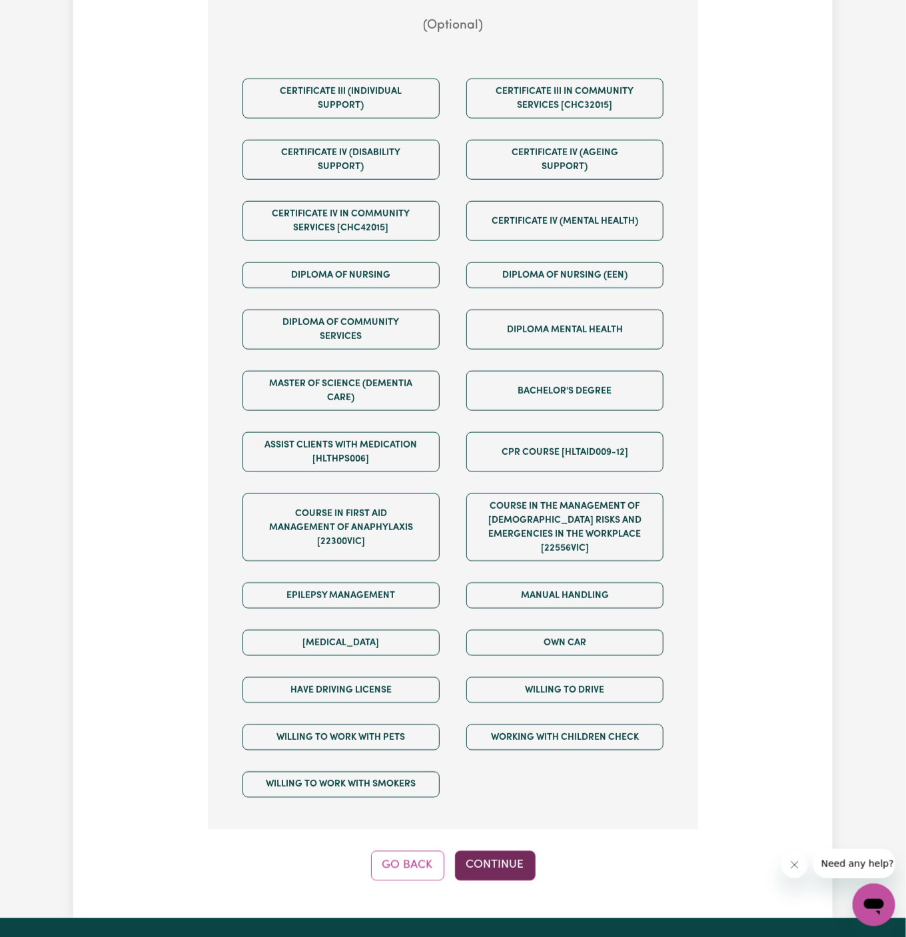
click at [491, 859] on button "Continue" at bounding box center [495, 865] width 81 height 29
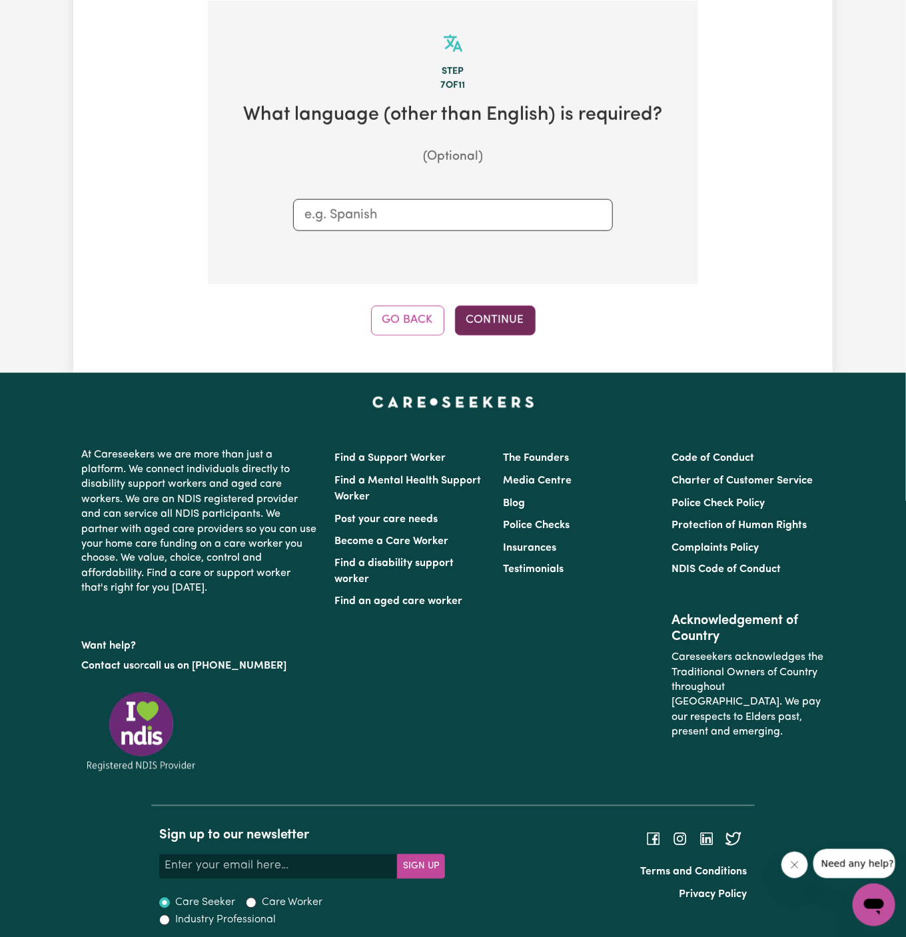
click at [499, 324] on button "Continue" at bounding box center [495, 320] width 81 height 29
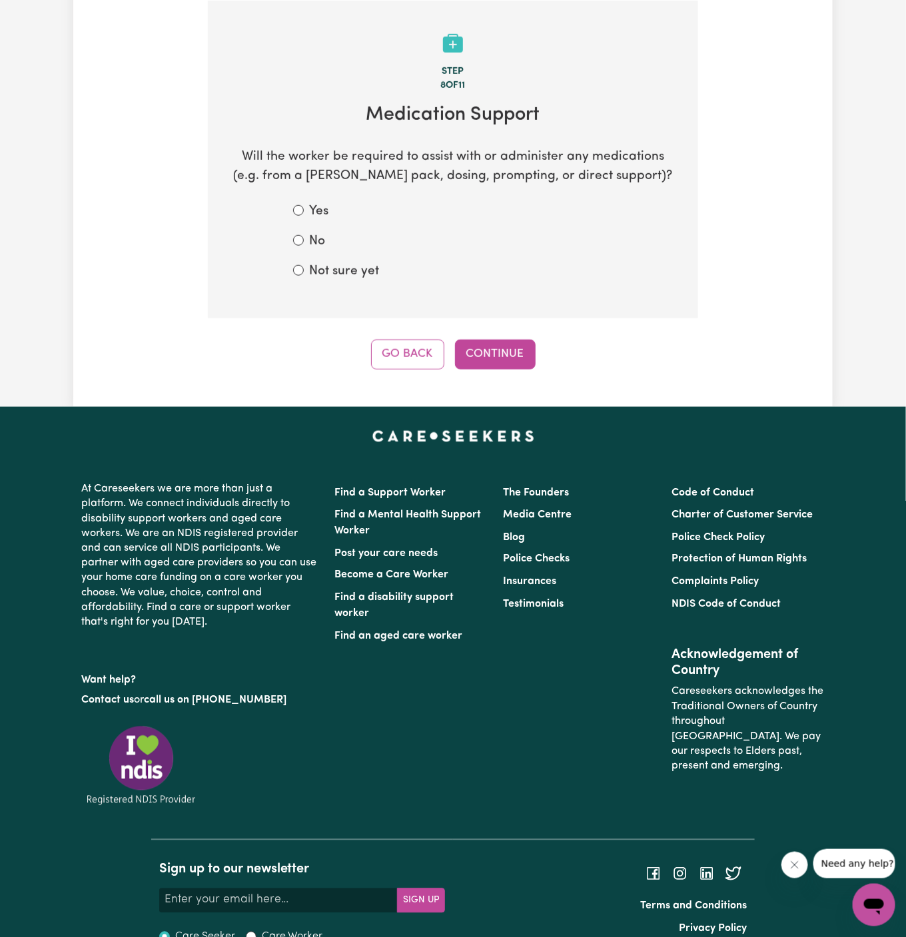
click at [368, 285] on section "Step 8 of 11 Medication Support Will the worker be required to assist with or a…" at bounding box center [453, 160] width 490 height 318
click at [368, 273] on label "Not sure yet" at bounding box center [344, 271] width 70 height 19
click at [304, 273] on input "Not sure yet" at bounding box center [298, 270] width 11 height 11
radio input "true"
click at [501, 344] on button "Continue" at bounding box center [495, 354] width 81 height 29
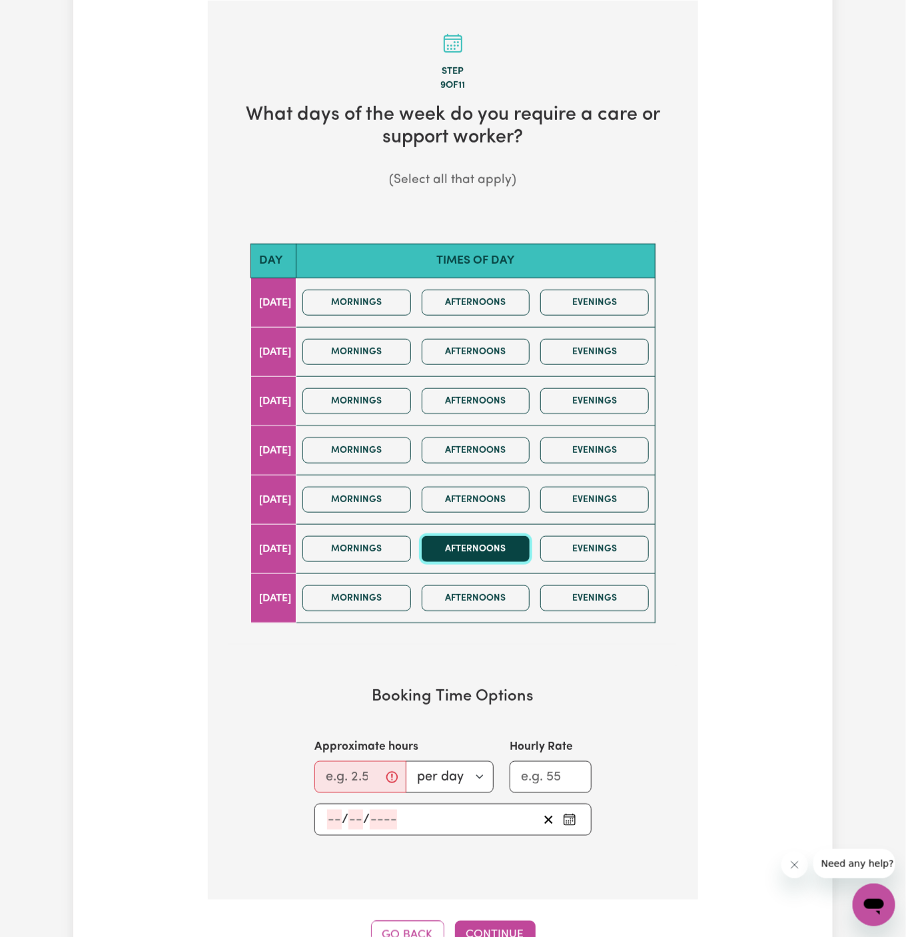
click at [460, 545] on button "Afternoons" at bounding box center [476, 549] width 109 height 26
click at [394, 545] on button "Mornings" at bounding box center [356, 549] width 109 height 26
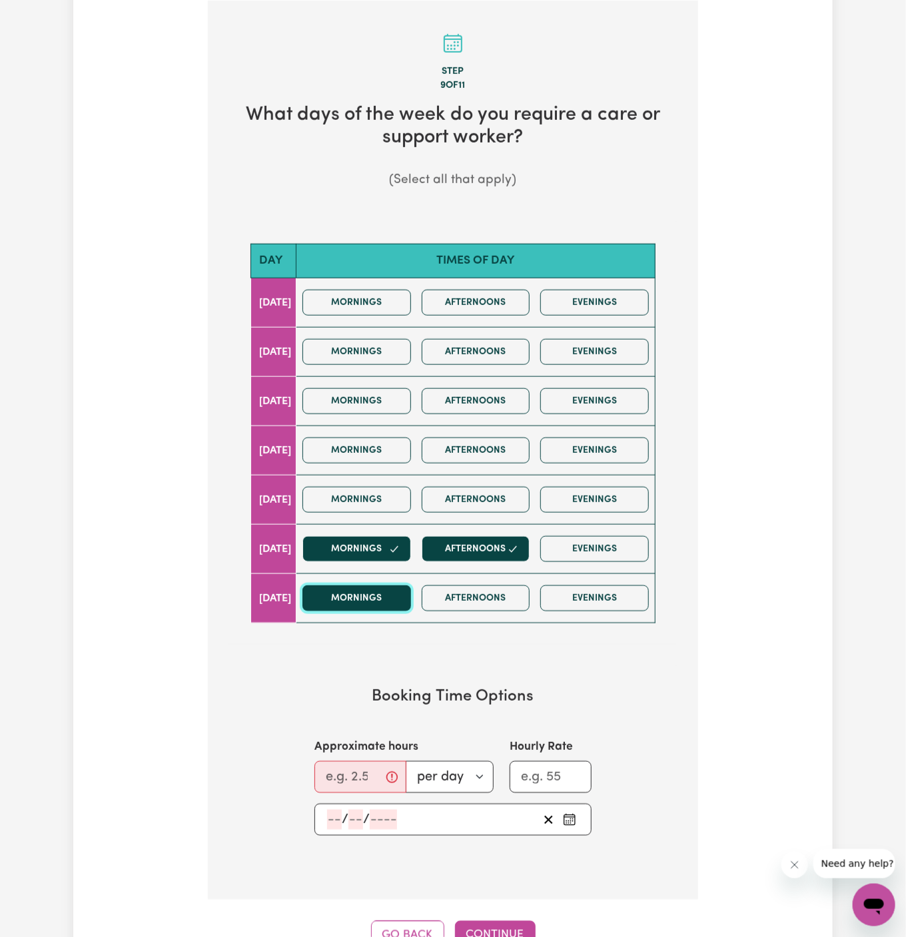
click at [395, 590] on button "Mornings" at bounding box center [356, 598] width 109 height 26
click at [474, 590] on button "Afternoons" at bounding box center [476, 598] width 109 height 26
click at [351, 761] on input "Approximate hours" at bounding box center [360, 777] width 92 height 32
type input "2"
click at [337, 811] on input "number" at bounding box center [334, 820] width 15 height 20
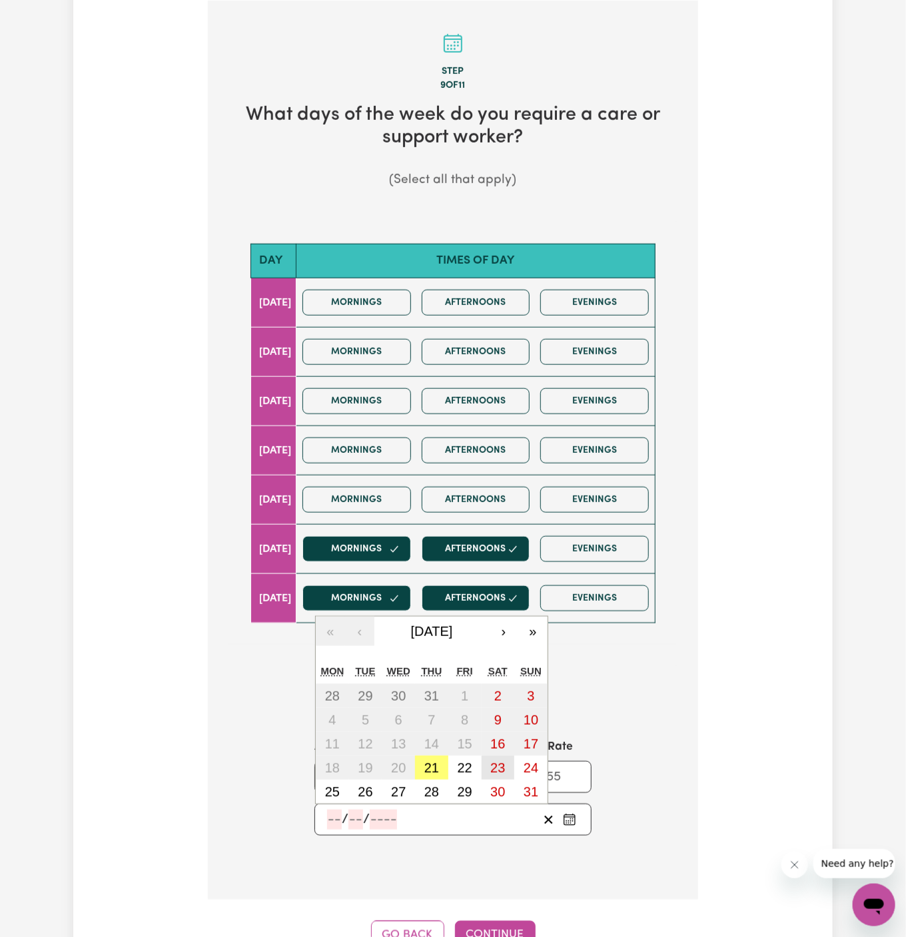
click at [506, 766] on button "23" at bounding box center [497, 768] width 33 height 24
type input "[DATE]"
type input "23"
type input "8"
type input "2025"
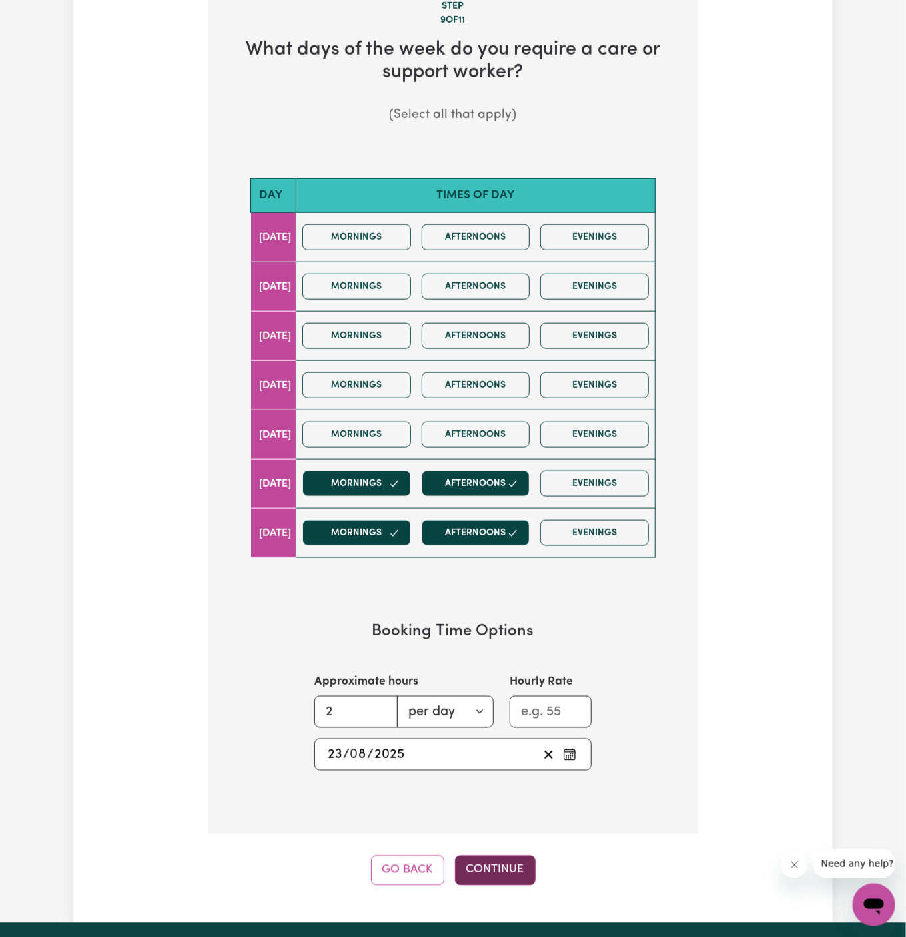
click at [487, 856] on button "Continue" at bounding box center [495, 870] width 81 height 29
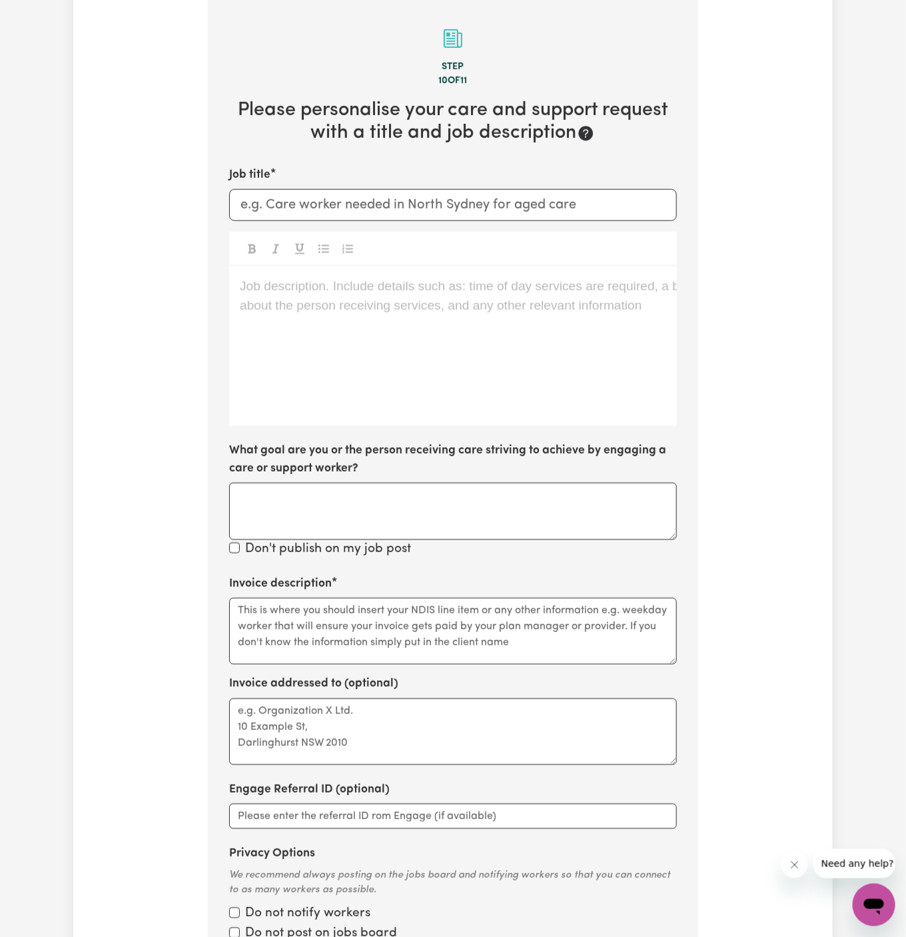
scroll to position [346, 0]
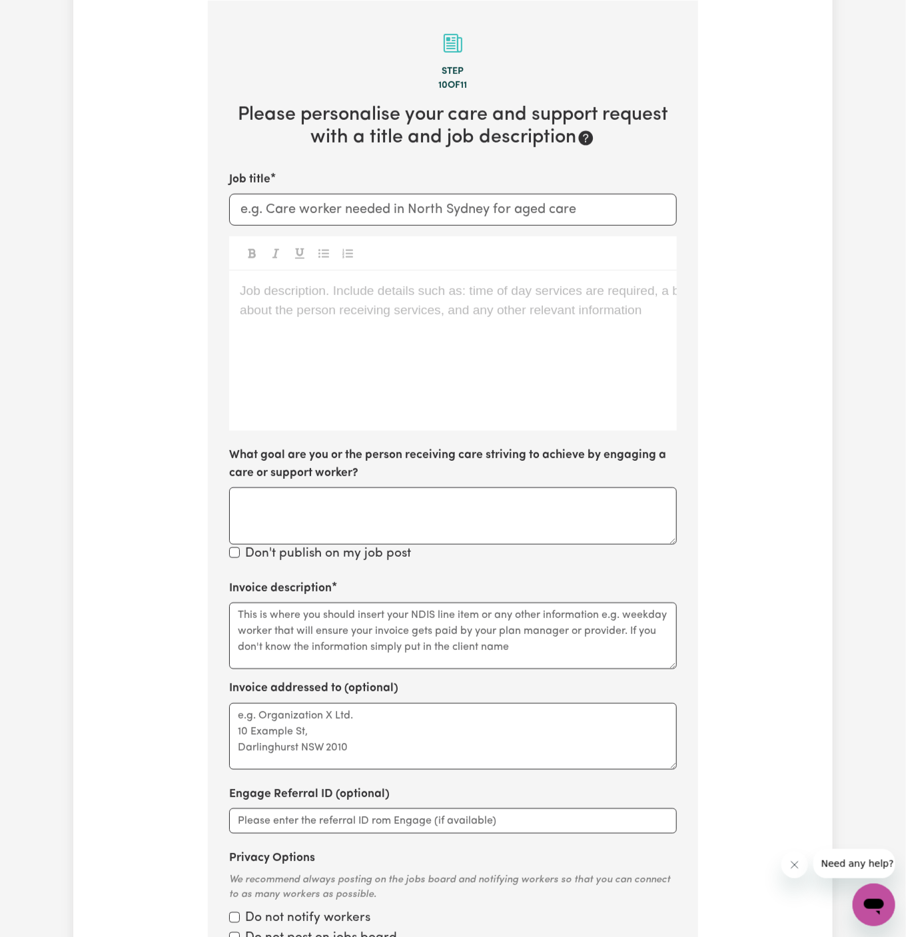
click at [379, 288] on p "Job description. Include details such as: time of day services are required, a …" at bounding box center [453, 291] width 426 height 19
click at [390, 342] on div "Job description. Include details such as: time of day services are required, a …" at bounding box center [453, 351] width 448 height 160
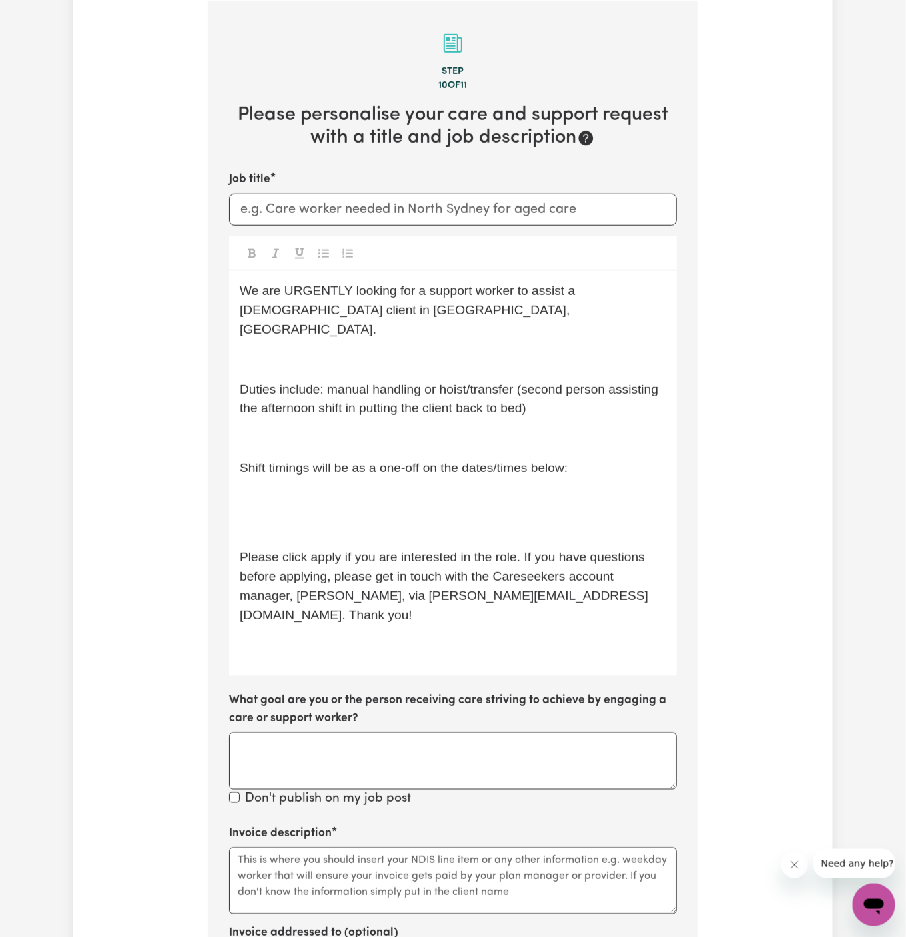
click at [330, 350] on p "﻿" at bounding box center [453, 359] width 426 height 19
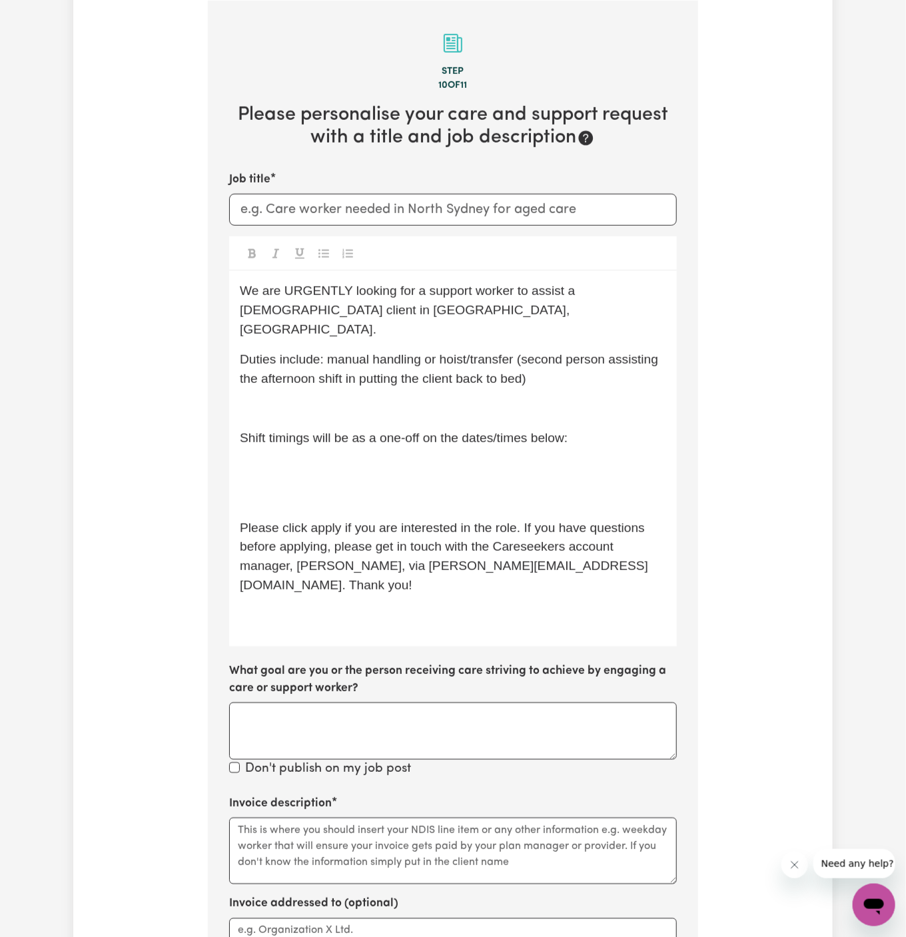
click at [326, 399] on p "﻿" at bounding box center [453, 408] width 426 height 19
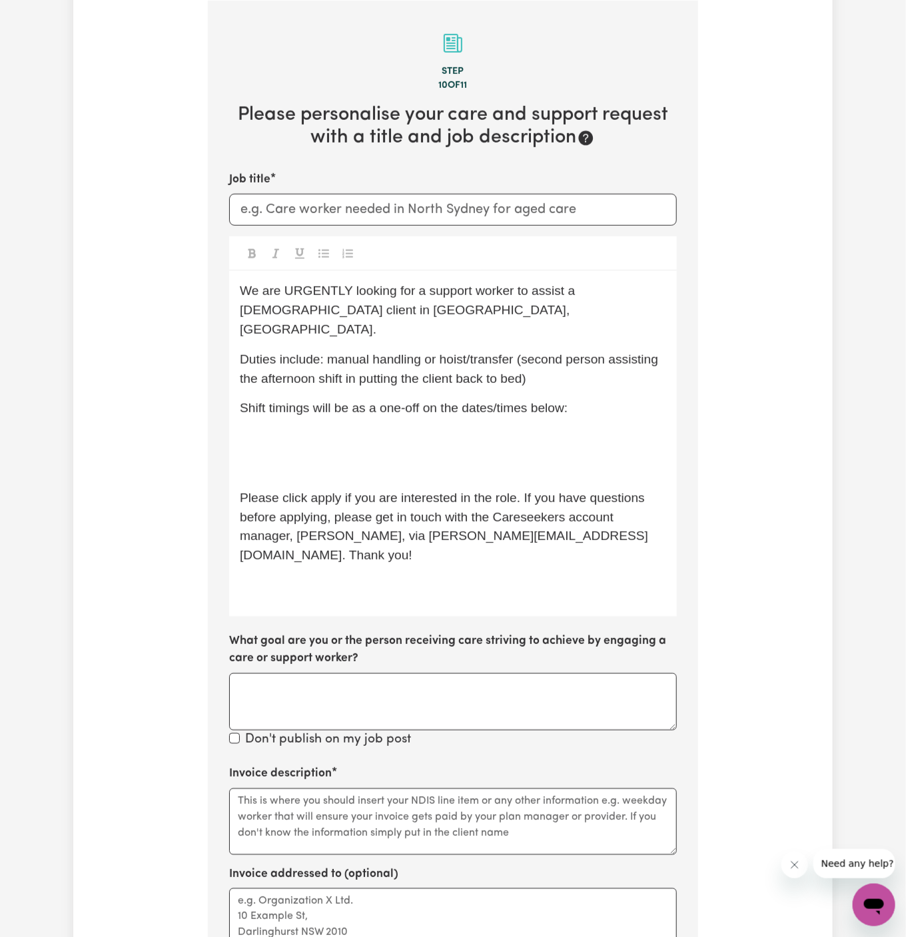
click at [328, 432] on div "We are URGENTLY looking for a support worker to assist a [DEMOGRAPHIC_DATA] cli…" at bounding box center [453, 443] width 448 height 345
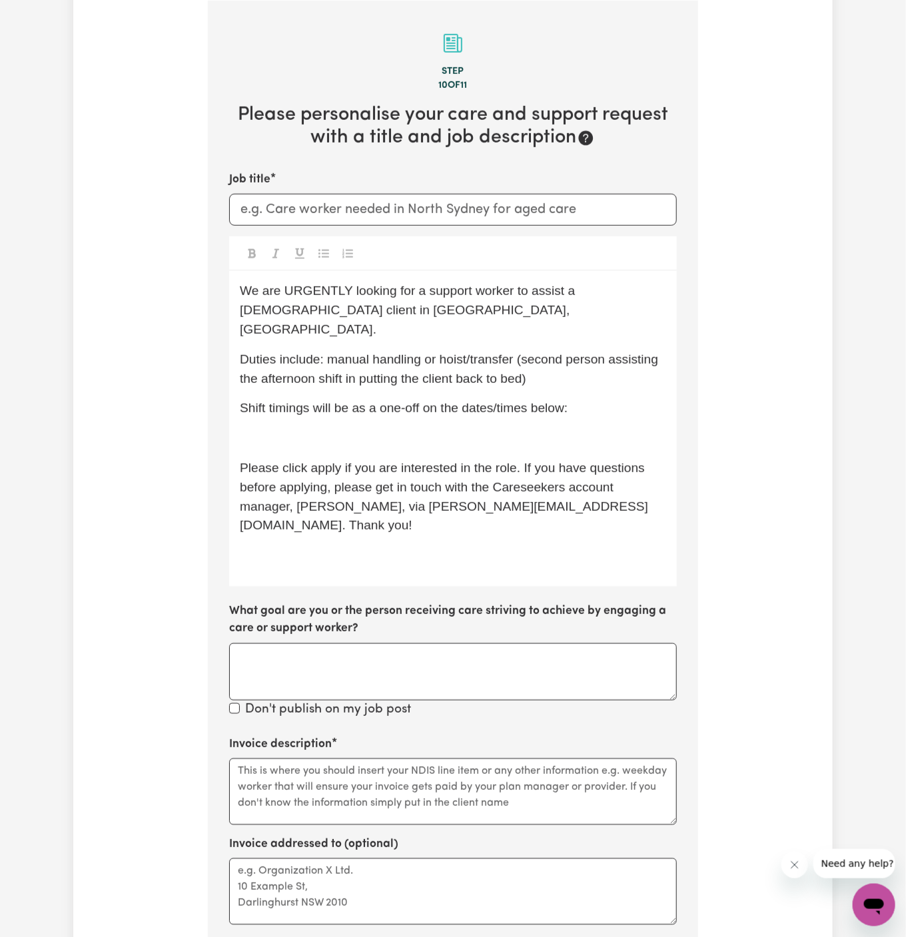
click at [413, 429] on p "﻿" at bounding box center [453, 438] width 426 height 19
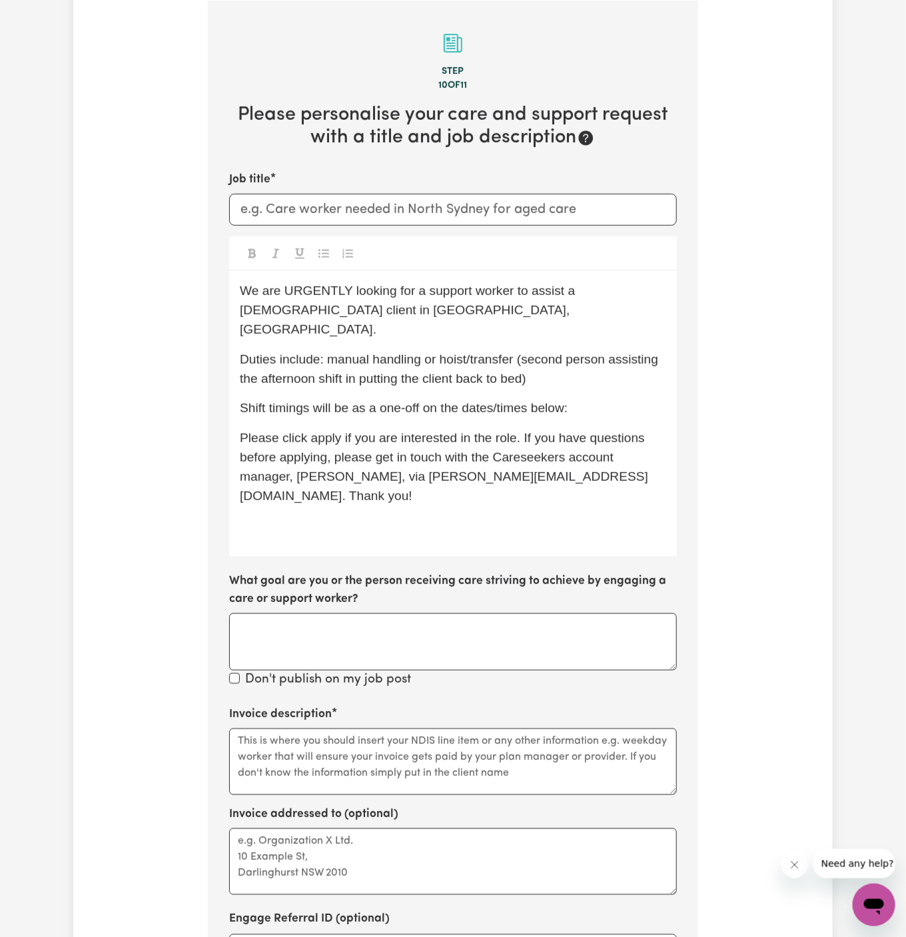
click at [537, 399] on p "Shift timings will be as a one-off on the dates/times below:" at bounding box center [453, 408] width 426 height 19
click at [600, 399] on p "Shift timings will be as a one-off on the dates/times below:" at bounding box center [453, 408] width 426 height 19
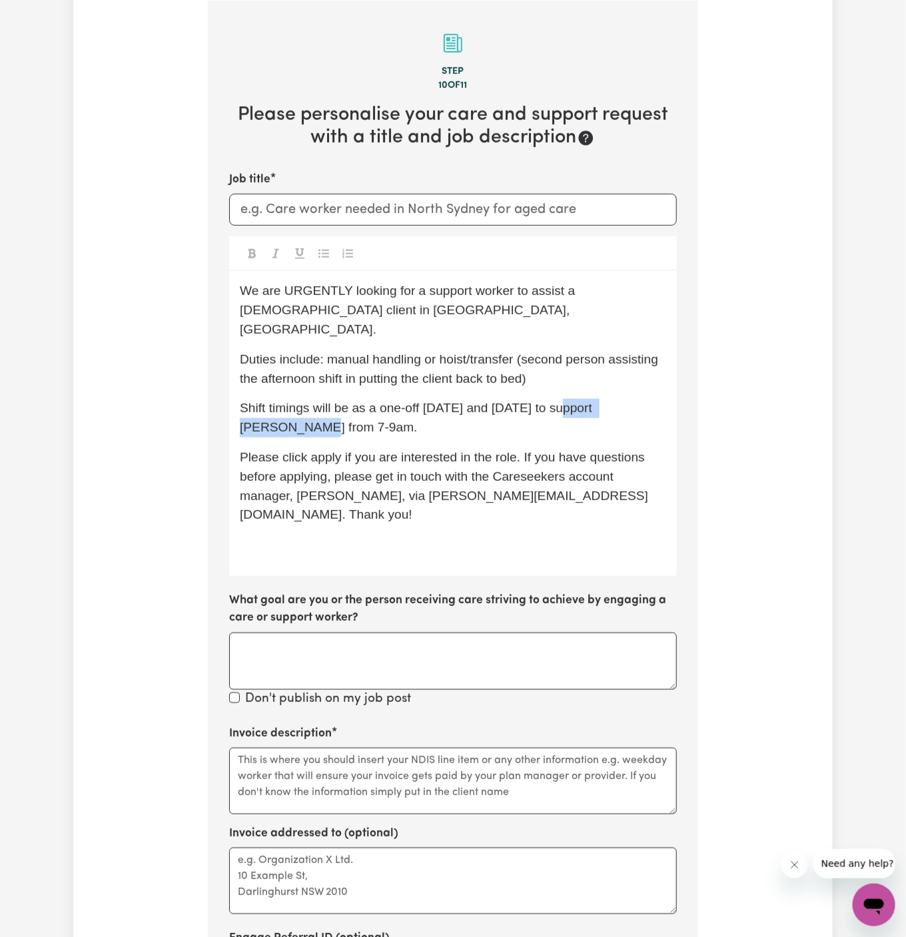
drag, startPoint x: 565, startPoint y: 394, endPoint x: 668, endPoint y: 394, distance: 103.2
click at [595, 401] on span "Shift timings will be as a one-off [DATE] and [DATE] to support [PERSON_NAME] f…" at bounding box center [418, 417] width 356 height 33
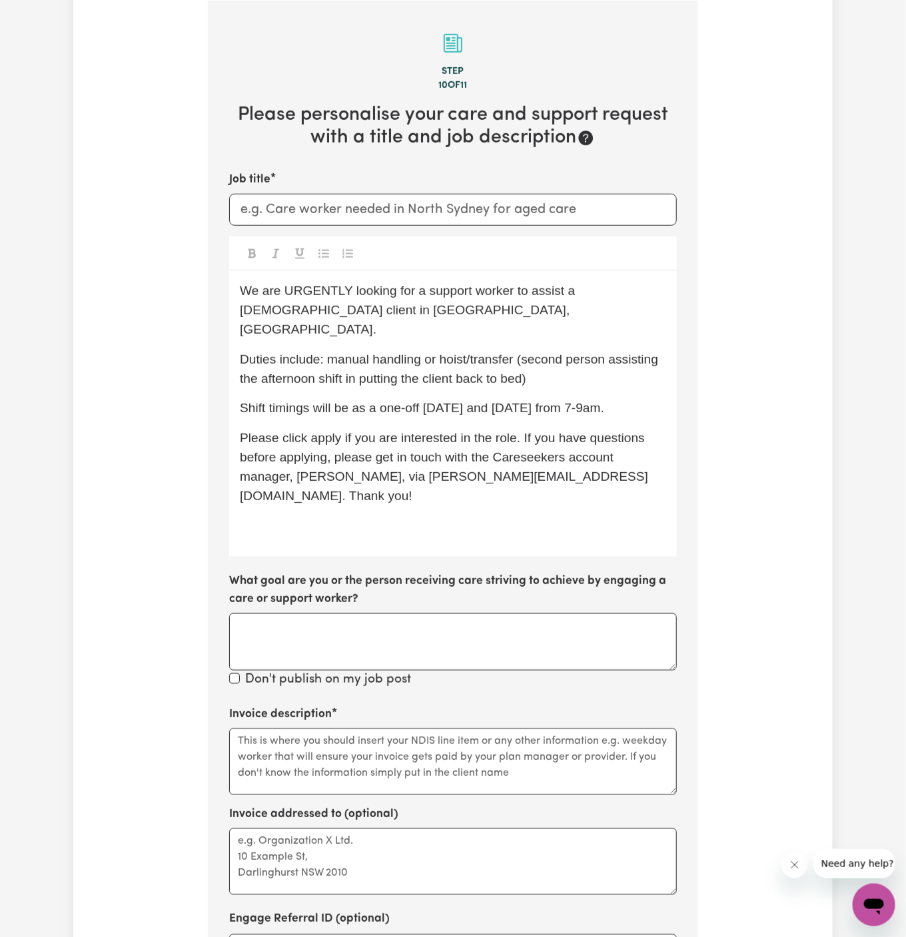
click at [492, 401] on span "Shift timings will be as a one-off [DATE] and [DATE] from 7-9am." at bounding box center [422, 408] width 364 height 14
click at [596, 401] on span "Shift timings will be as a one-off [DATE][DATE] and [DATE] from 7-9am." at bounding box center [442, 408] width 404 height 14
click at [275, 411] on span "Shift timings will be as a one-off [DATE][DATE] and [DATE] from 7-9am." at bounding box center [442, 408] width 404 height 14
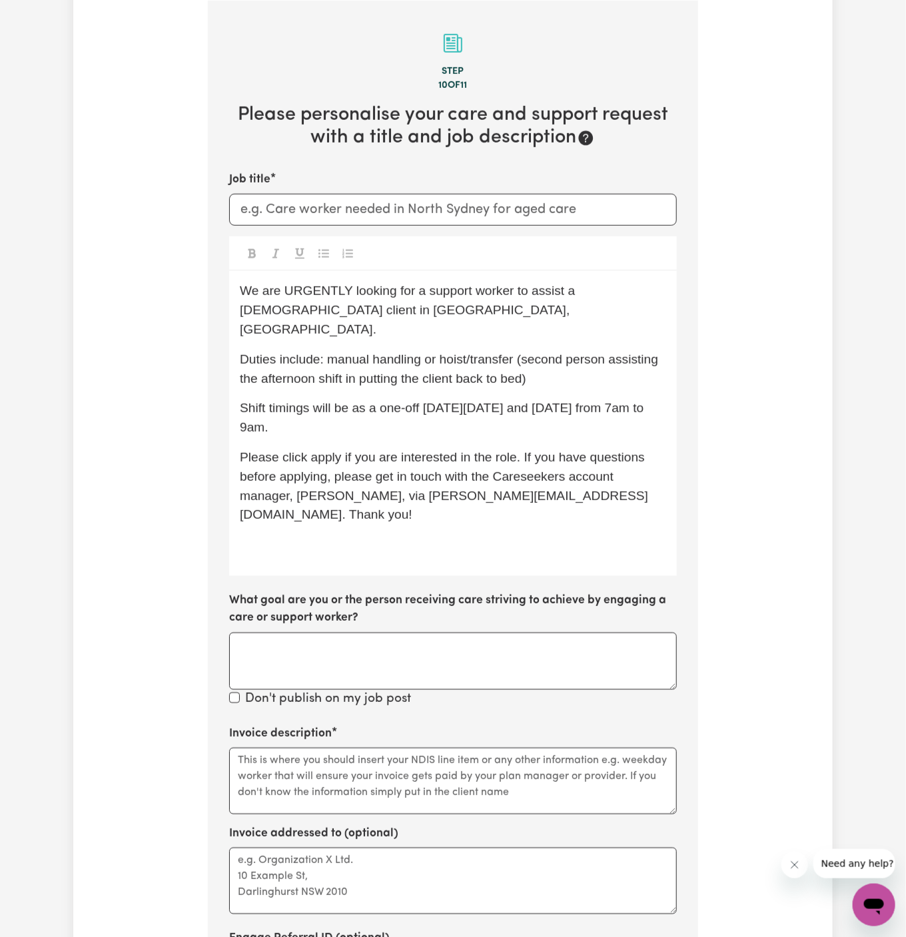
click at [374, 410] on p "Shift timings will be as a one-off [DATE][DATE] and [DATE] from 7am to 9am." at bounding box center [453, 418] width 426 height 39
click at [275, 406] on span "Shift timings will be as a one-off [DATE][DATE] and [DATE] from 7am to 9am." at bounding box center [444, 417] width 408 height 33
click at [324, 411] on span "Shift timings will be as a one-off [DATE][DATE] and [DATE] from 7 am to 9am." at bounding box center [445, 417] width 411 height 33
click at [358, 416] on p "Shift timings will be as a one-off [DATE][DATE] and [DATE] from 7 am to 9 am." at bounding box center [453, 418] width 426 height 39
click at [436, 399] on p "Shift timings will be as a one-off [DATE][DATE] and [DATE] from 7 am to 9 am." at bounding box center [453, 418] width 426 height 39
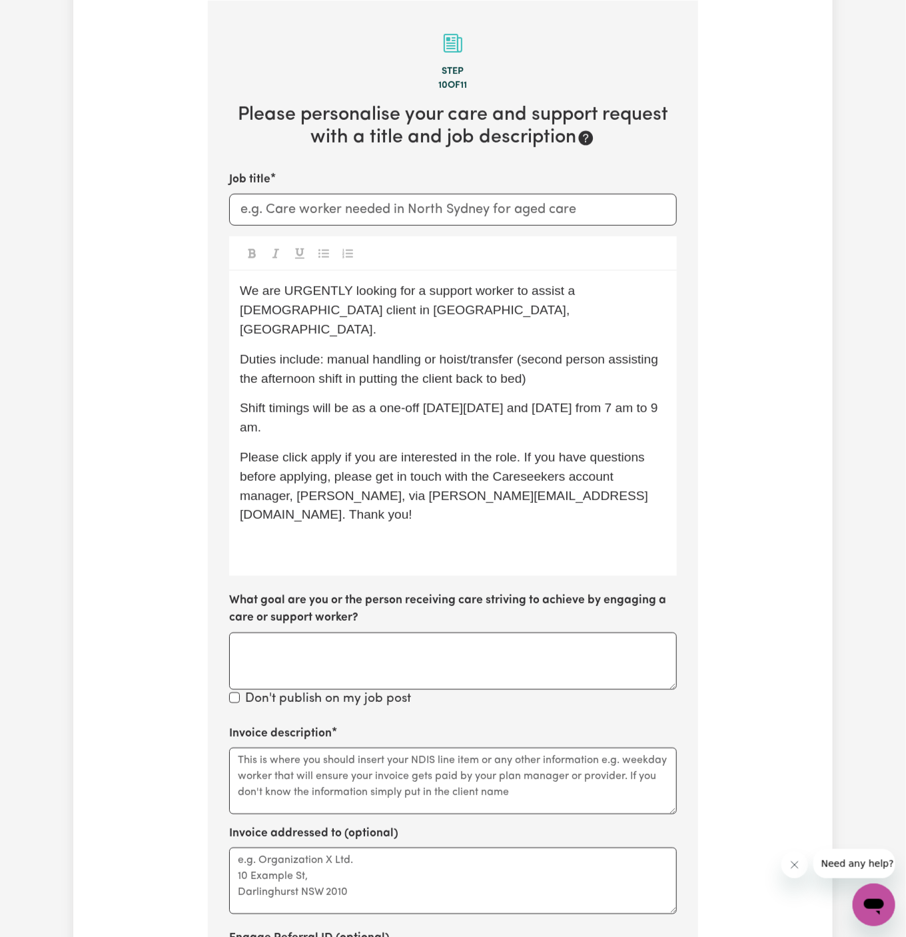
click at [266, 312] on span "We are URGENTLY looking for a support worker to assist a [DEMOGRAPHIC_DATA] cli…" at bounding box center [409, 310] width 339 height 53
click at [255, 210] on input "Job title" at bounding box center [453, 210] width 448 height 32
click at [284, 196] on input "Job title" at bounding box center [453, 210] width 448 height 32
paste input "Support Worker Needed In [GEOGRAPHIC_DATA], [GEOGRAPHIC_DATA]"
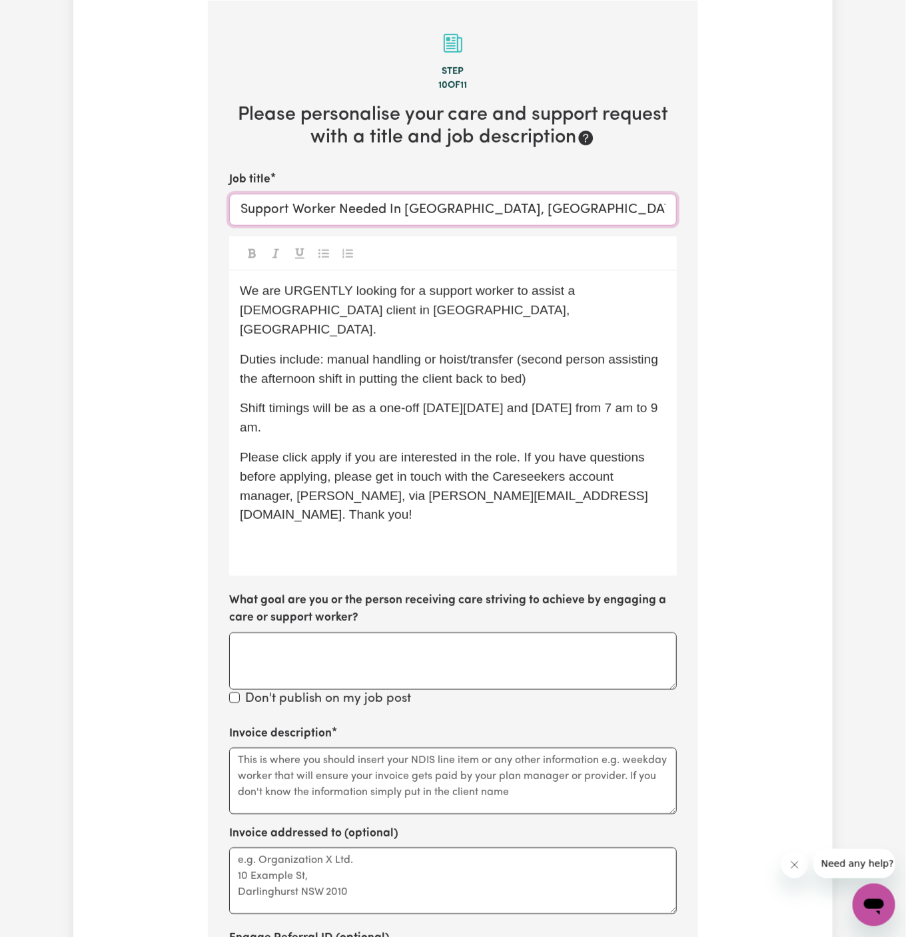
type input "Support Worker Needed In [GEOGRAPHIC_DATA], [GEOGRAPHIC_DATA]"
click at [378, 350] on p "Duties include: manual handling or hoist/transfer (second person assisting the …" at bounding box center [453, 369] width 426 height 39
click at [400, 535] on p "﻿" at bounding box center [453, 544] width 426 height 19
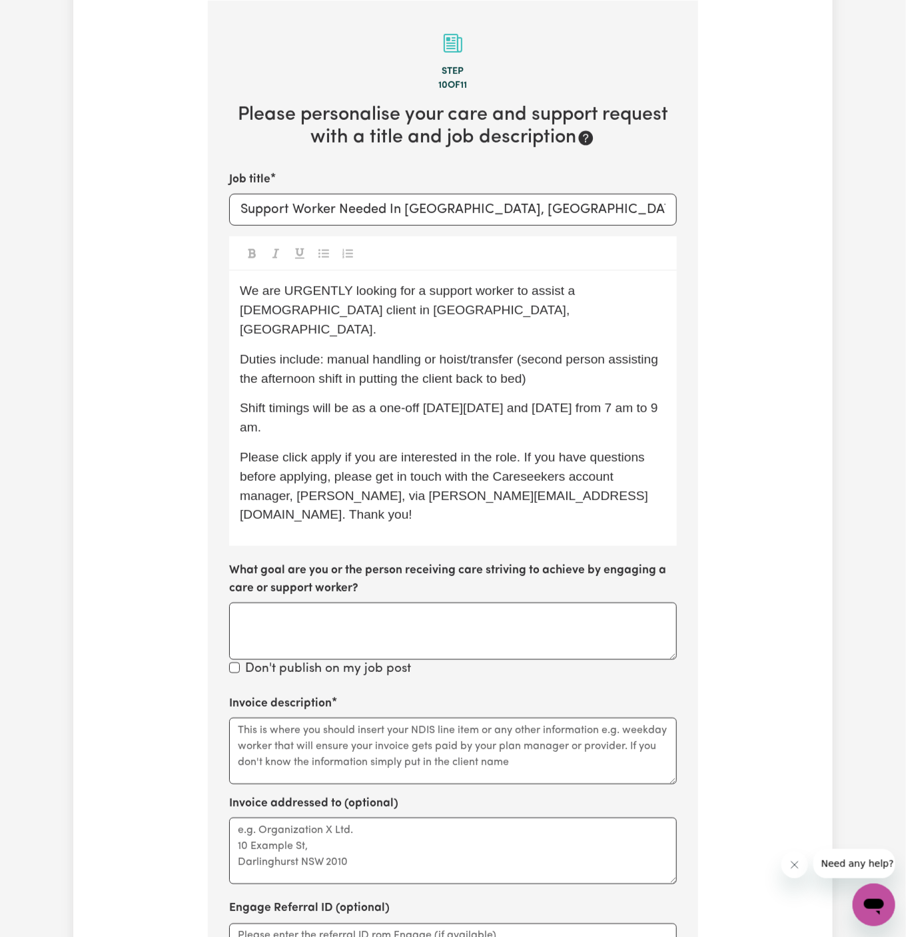
click at [395, 401] on span "Shift timings will be as a one-off [DATE][DATE] and [DATE] from 7 am to 9 am." at bounding box center [451, 417] width 422 height 33
click at [290, 356] on span "Duties include: manual handling or hoist/transfer (second person assisting the …" at bounding box center [451, 368] width 422 height 33
drag, startPoint x: 280, startPoint y: 360, endPoint x: 362, endPoint y: 382, distance: 84.8
click at [362, 382] on div "We are URGENTLY looking for a support worker to assist a [DEMOGRAPHIC_DATA] cli…" at bounding box center [453, 408] width 448 height 275
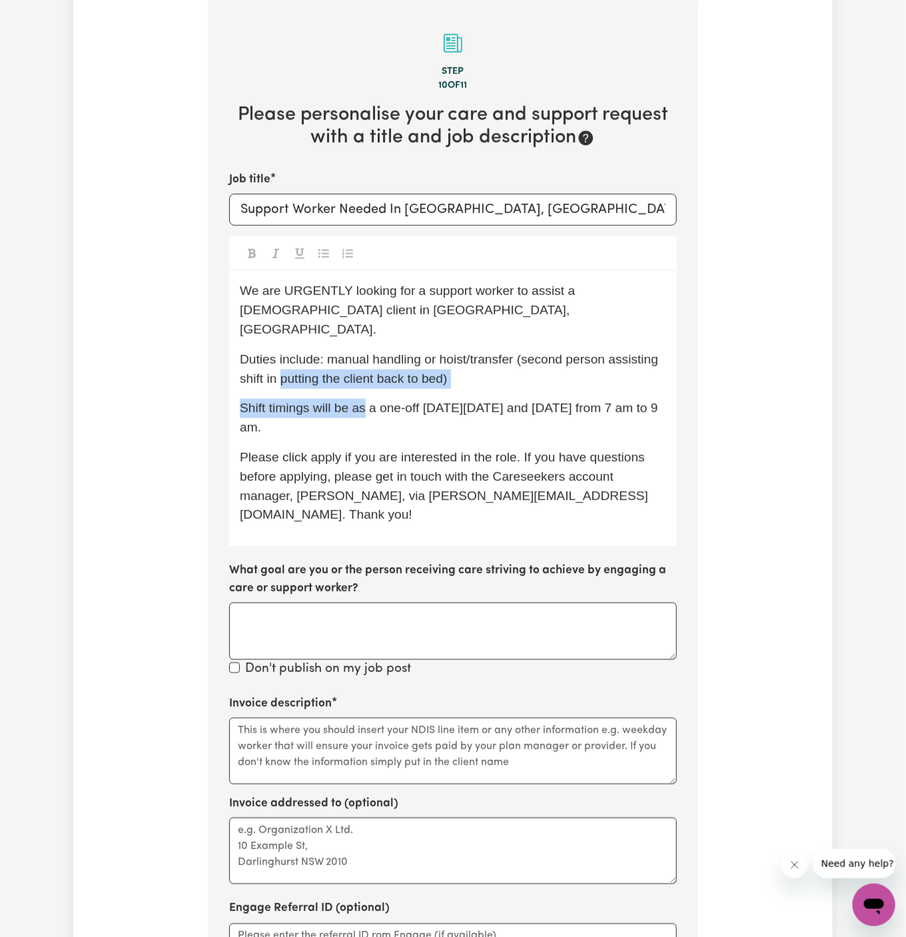
click at [362, 401] on span "Shift timings will be as a one-off [DATE][DATE] and [DATE] from 7 am to 9 am." at bounding box center [451, 417] width 422 height 33
click at [340, 361] on span "Duties include: manual handling or hoist/transfer (second person assisting shif…" at bounding box center [453, 368] width 426 height 33
click at [325, 362] on span "Duties include: manual handling or hoist/transfer (second person assisting shif…" at bounding box center [453, 368] width 426 height 33
click at [321, 362] on span "Duties include: manual handling or hoist/transfer (second person assisting shif…" at bounding box center [453, 368] width 426 height 33
click at [287, 358] on span "Duties include: manual handling or hoist/transfer (second person assisting shif…" at bounding box center [453, 368] width 426 height 33
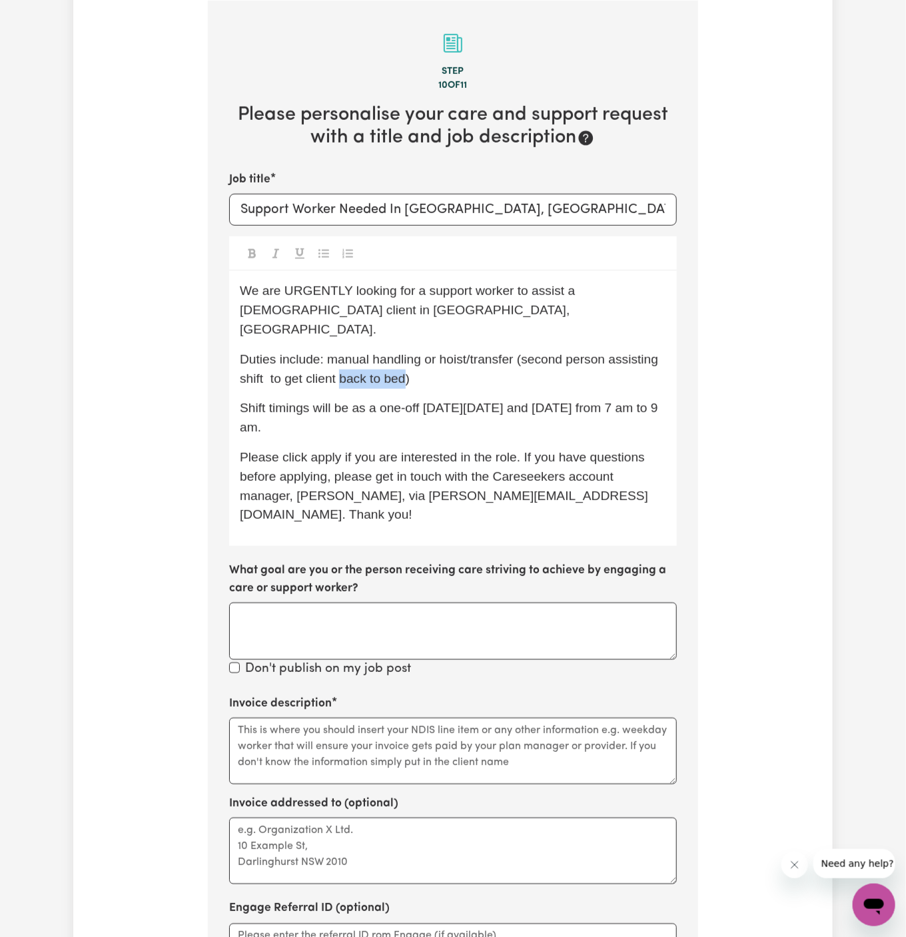
drag, startPoint x: 342, startPoint y: 361, endPoint x: 408, endPoint y: 362, distance: 65.9
click at [408, 362] on span "Duties include: manual handling or hoist/transfer (second person assisting shif…" at bounding box center [453, 368] width 426 height 33
click at [350, 360] on span "Duties include: manual handling or hoist/transfer (second person assisting shif…" at bounding box center [453, 368] width 426 height 33
click at [426, 366] on p "Duties include: manual handling or hoist/transfer (second person assisting shif…" at bounding box center [453, 369] width 426 height 39
click at [327, 352] on span "Duties include: manual handling or hoist/transfer (second person assisting shif…" at bounding box center [453, 368] width 426 height 33
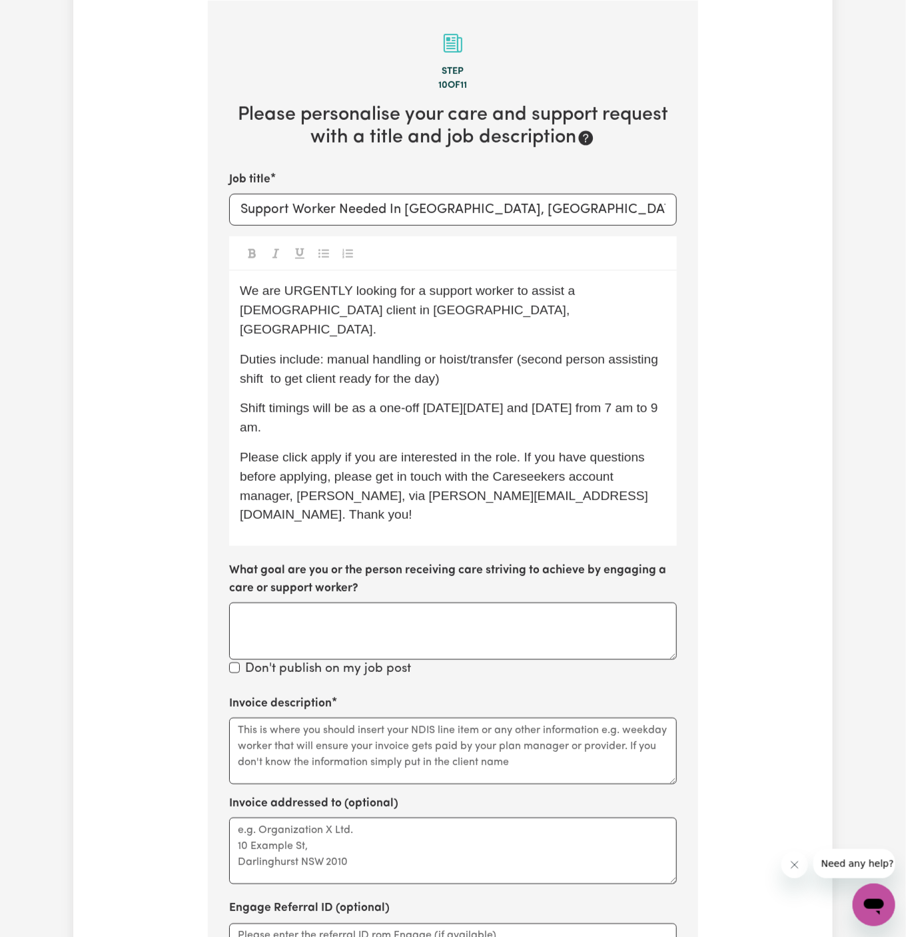
click at [327, 352] on span "Duties include: manual handling or hoist/transfer (second person assisting shif…" at bounding box center [453, 368] width 426 height 33
click at [538, 350] on p "Duties include: personal care and manual handling or hoist/transfer (second per…" at bounding box center [453, 369] width 426 height 39
click at [577, 356] on span "Duties include: personal care and manual handling or hoist/transfer (second per…" at bounding box center [431, 368] width 383 height 33
click at [386, 356] on span "Duties include: personal care and manual handling or hoist/transfer (second per…" at bounding box center [431, 368] width 383 height 33
click at [416, 356] on span "Duties include: personal care and manual handling or hoist/transfer (second per…" at bounding box center [431, 368] width 383 height 33
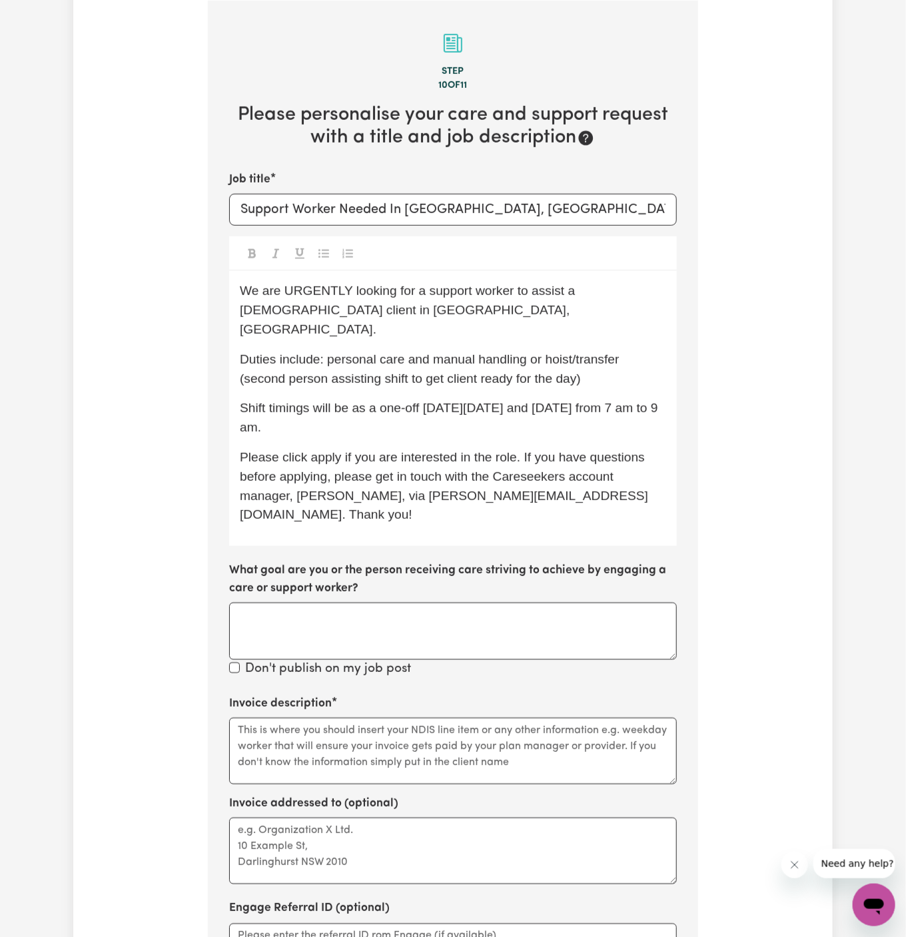
click at [505, 368] on div "We are URGENTLY looking for a support worker to assist a [DEMOGRAPHIC_DATA] cli…" at bounding box center [453, 408] width 448 height 275
click at [537, 450] on span "Please click apply if you are interested in the role. If you have questions bef…" at bounding box center [444, 485] width 408 height 71
click at [386, 410] on p "Shift timings will be as a one-off [DATE][DATE] and [DATE] from 7 am to 9 am." at bounding box center [453, 418] width 426 height 39
click at [358, 718] on textarea "Invoice description" at bounding box center [453, 751] width 448 height 67
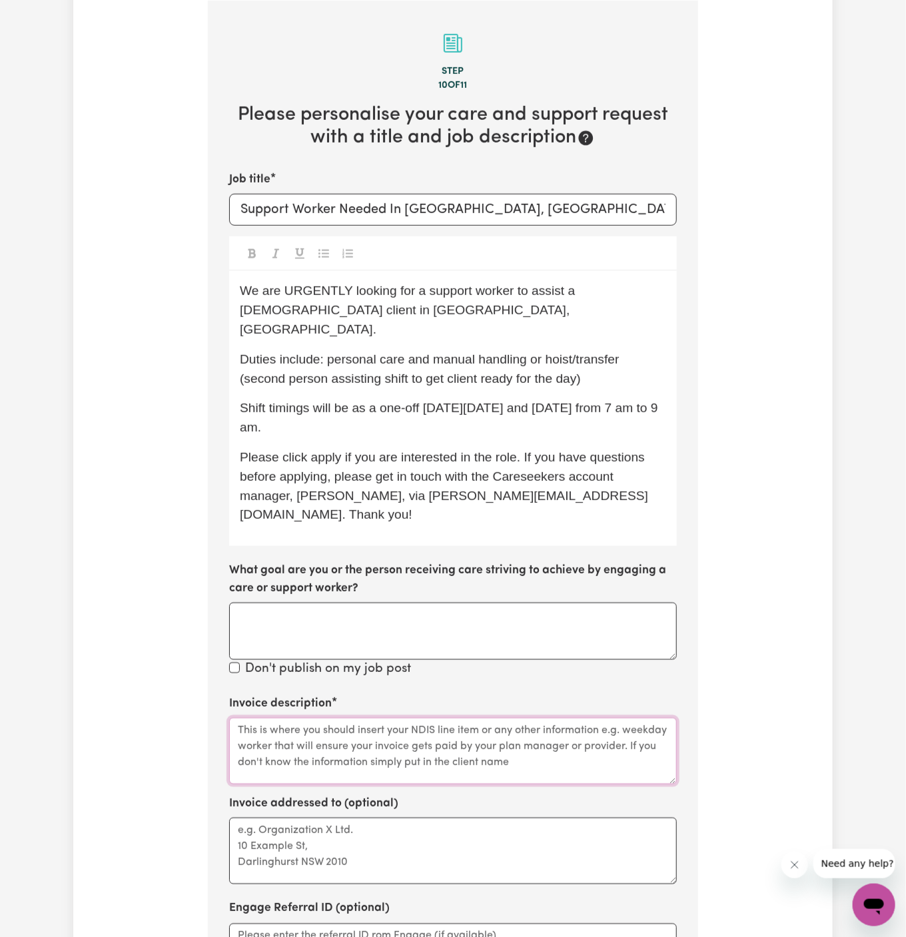
paste textarea "c/o Wholistic Care"
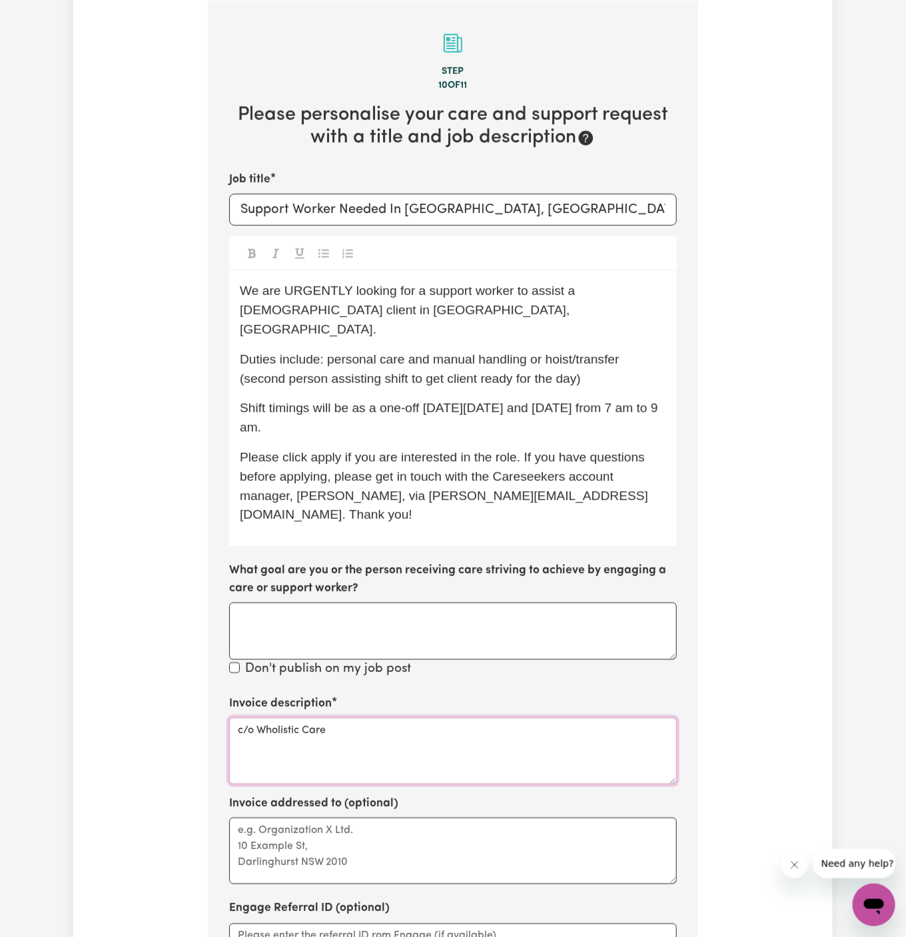
type textarea "c/o Wholistic Care"
click at [337, 818] on textarea "Invoice addressed to (optional)" at bounding box center [453, 851] width 448 height 67
paste textarea "c/o Wholistic Care"
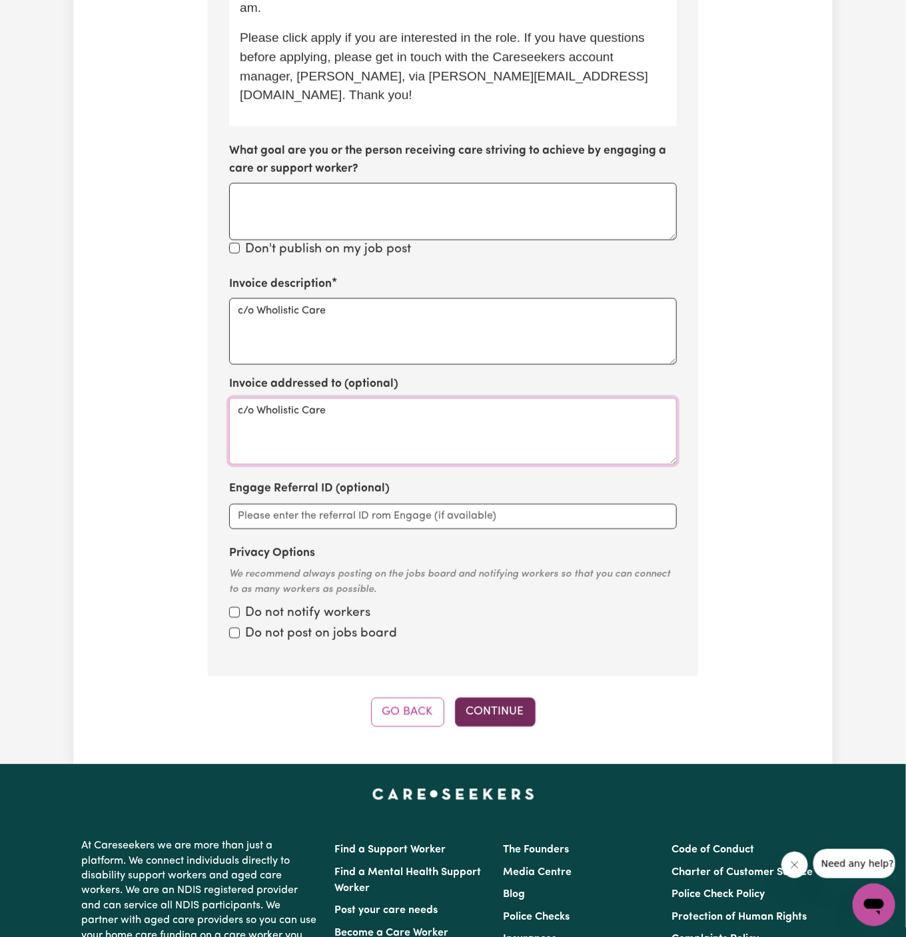
type textarea "c/o Wholistic Care"
click at [483, 698] on button "Continue" at bounding box center [495, 712] width 81 height 29
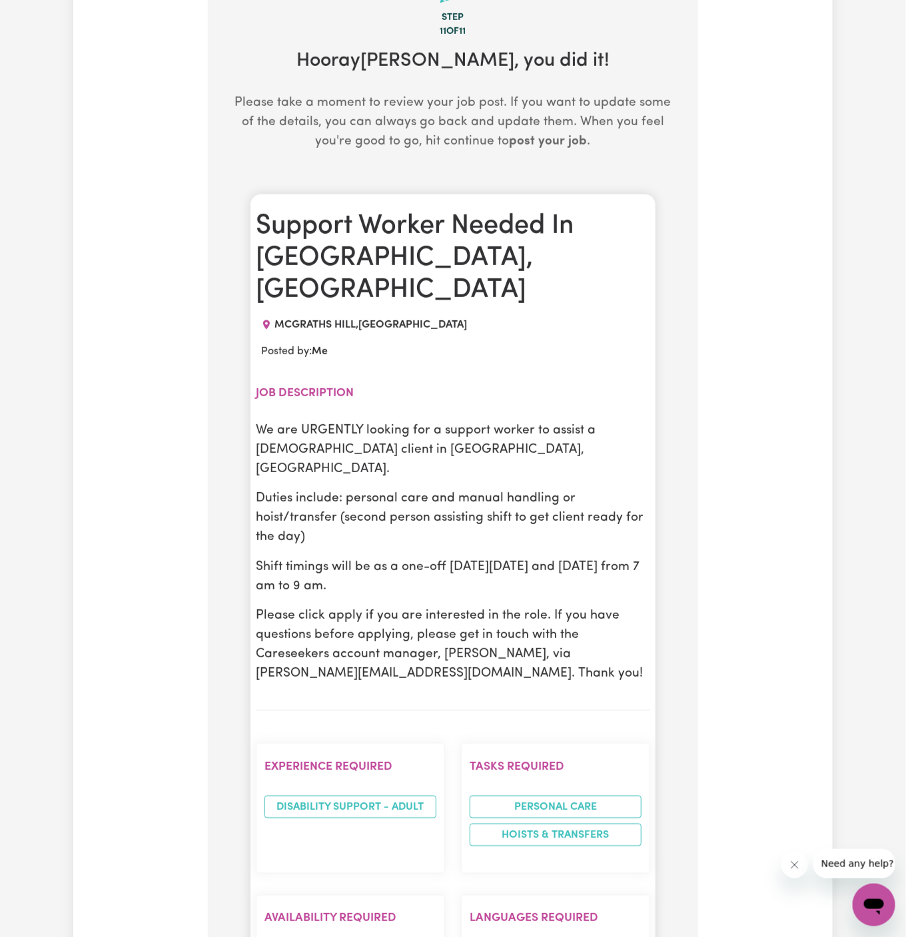
scroll to position [404, 0]
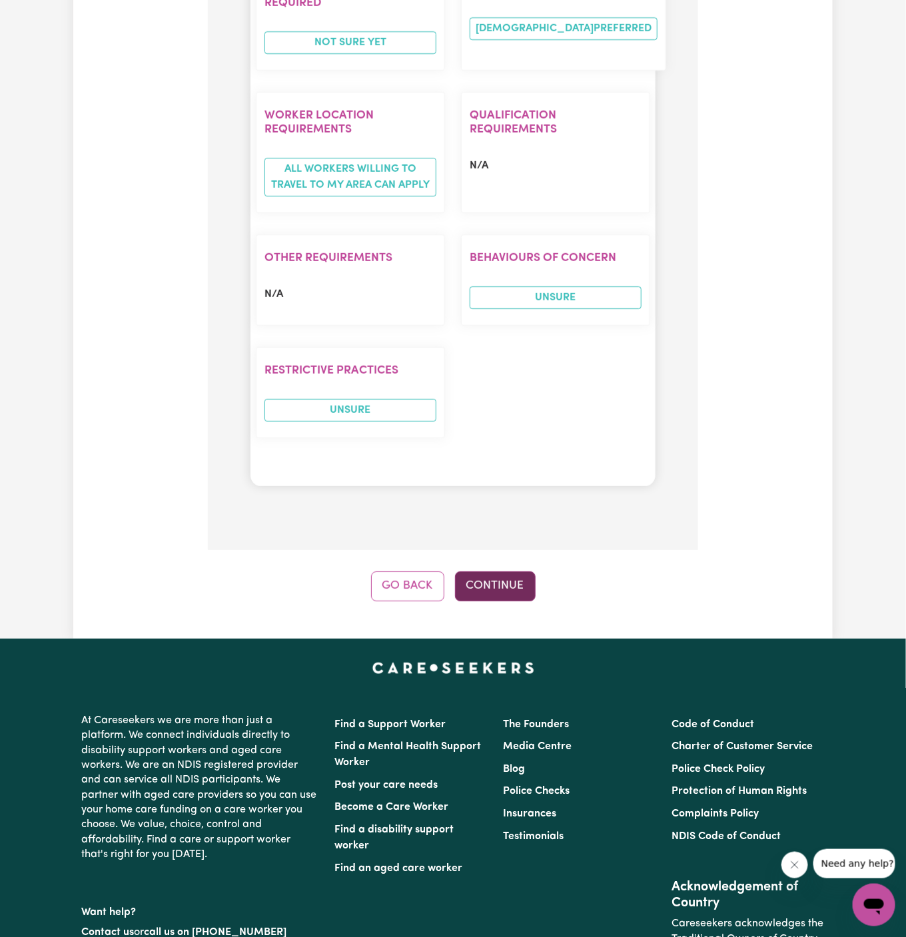
click at [496, 571] on button "Continue" at bounding box center [495, 585] width 81 height 29
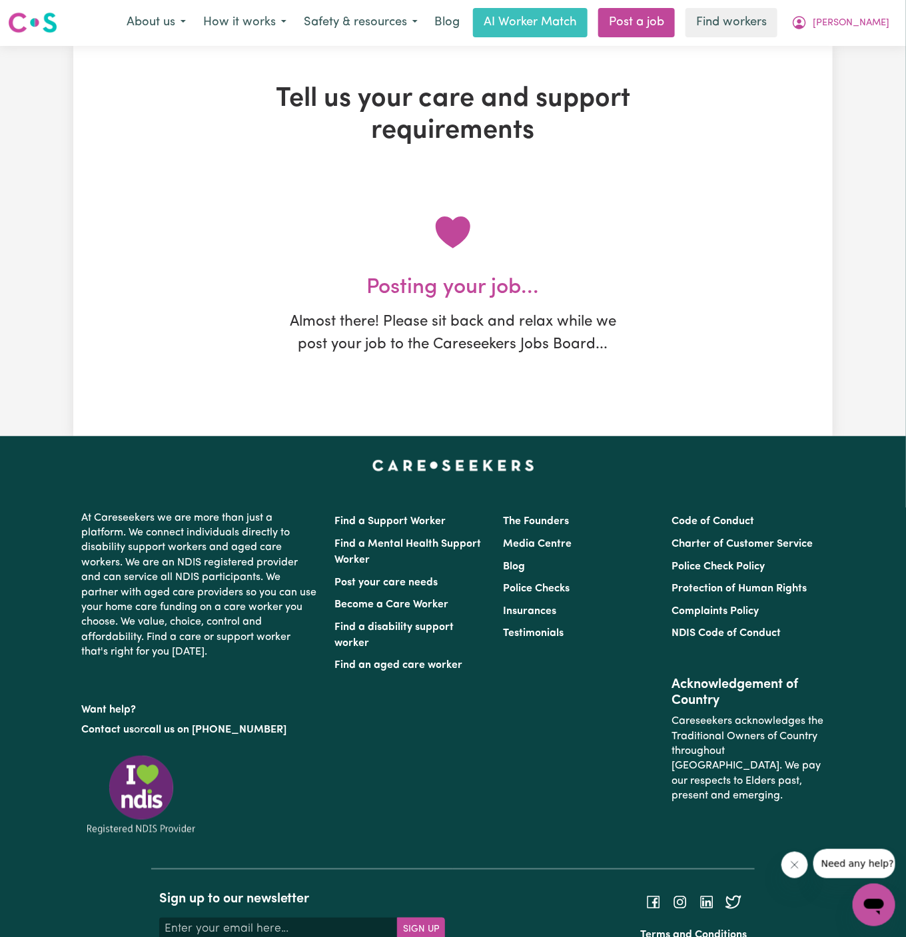
scroll to position [0, 0]
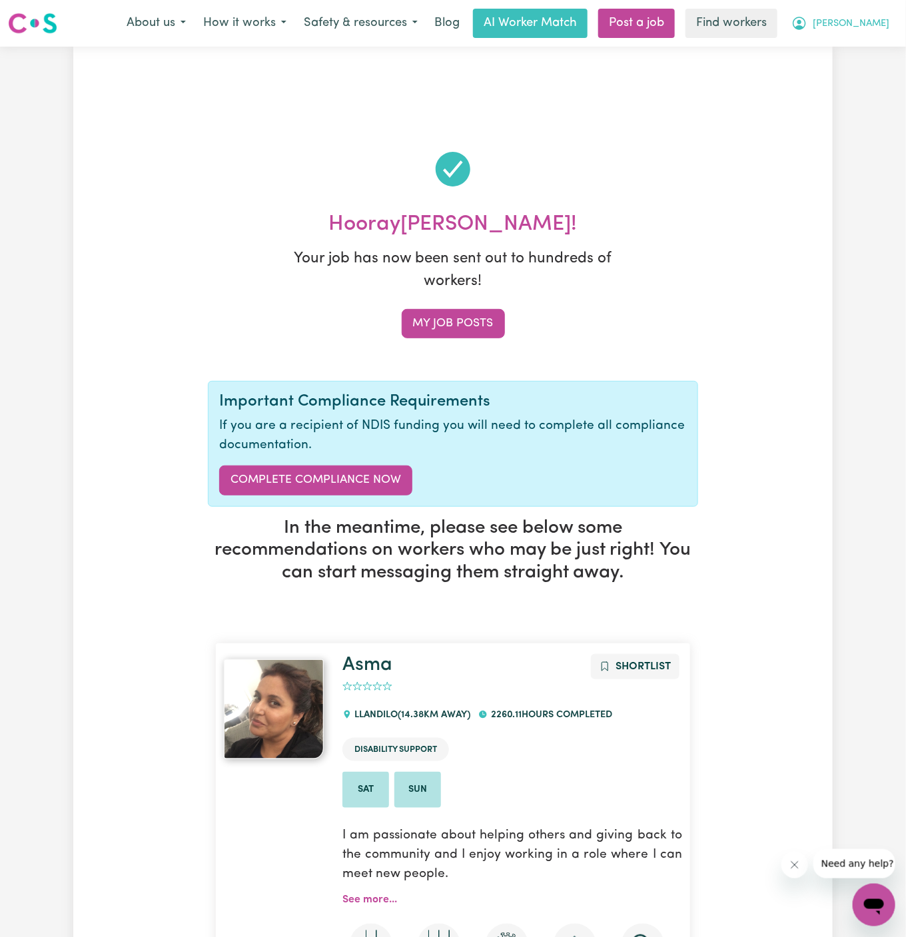
click at [868, 29] on span "[PERSON_NAME]" at bounding box center [850, 24] width 77 height 15
click at [876, 44] on link "My Dashboard" at bounding box center [844, 51] width 105 height 25
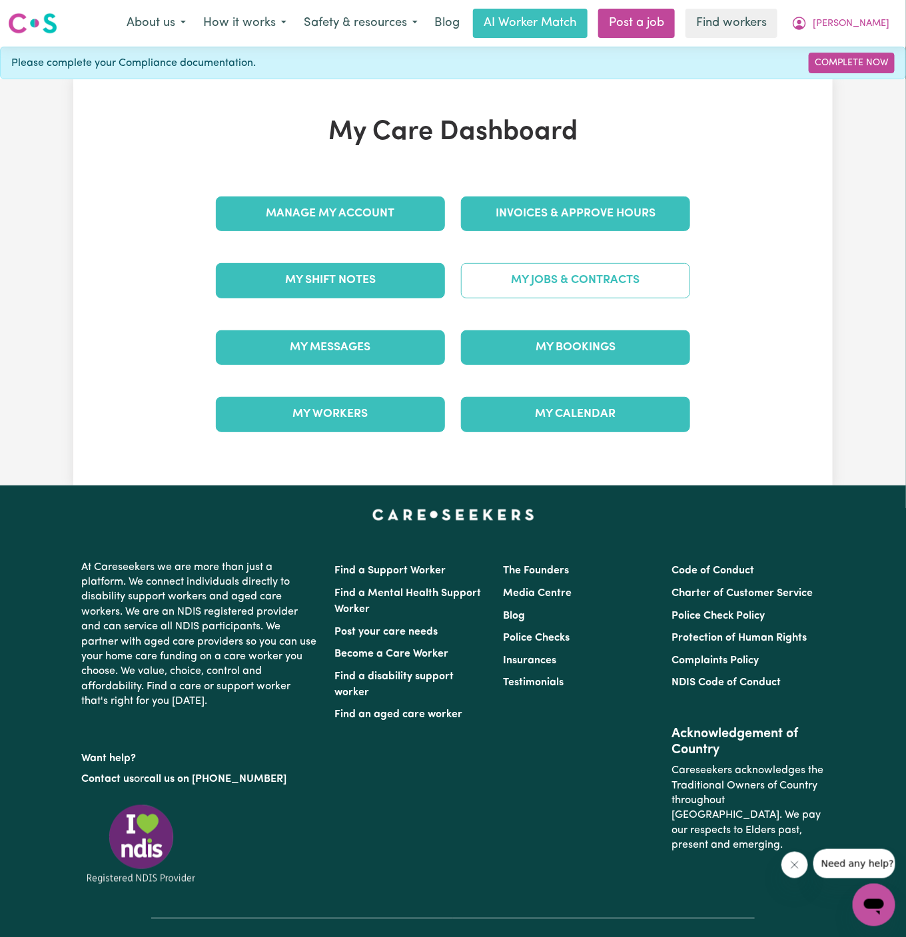
click at [579, 267] on link "My Jobs & Contracts" at bounding box center [575, 280] width 229 height 35
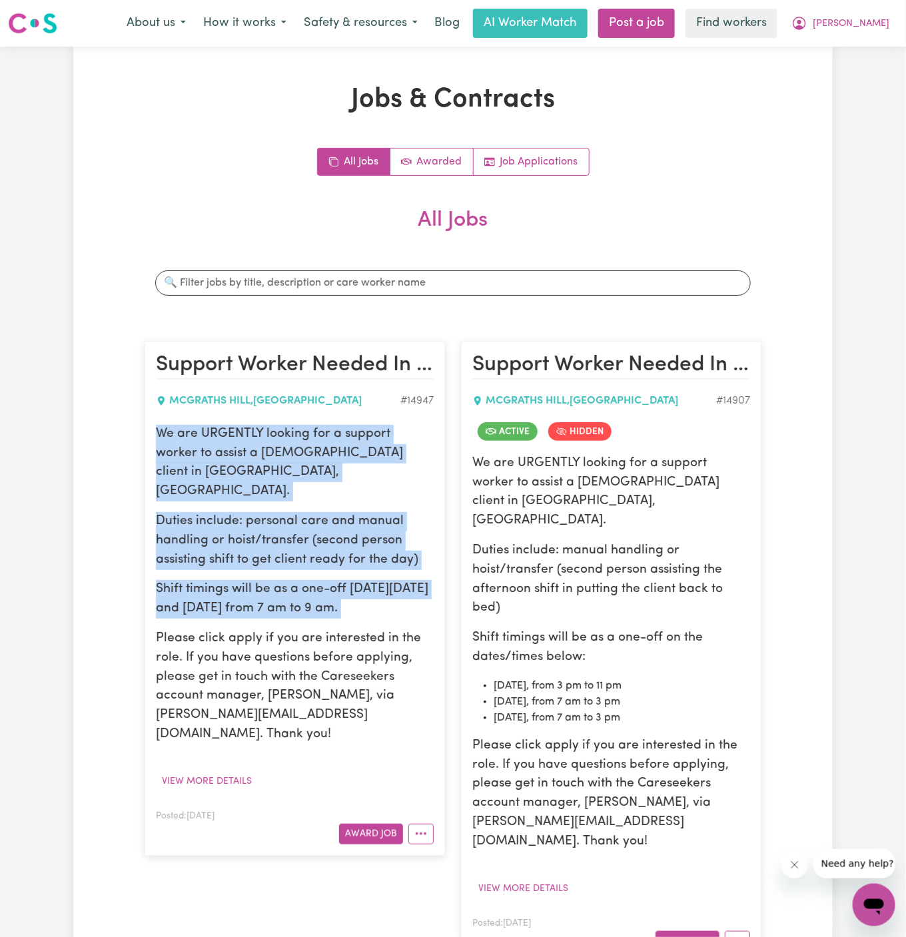
drag, startPoint x: 156, startPoint y: 432, endPoint x: 418, endPoint y: 585, distance: 303.2
click at [418, 585] on div "We are URGENTLY looking for a support worker to assist a [DEMOGRAPHIC_DATA] cli…" at bounding box center [295, 585] width 278 height 320
copy div "We are URGENTLY looking for a support worker to assist a [DEMOGRAPHIC_DATA] cli…"
click at [879, 29] on span "[PERSON_NAME]" at bounding box center [850, 24] width 77 height 15
click at [879, 49] on link "My Dashboard" at bounding box center [844, 51] width 105 height 25
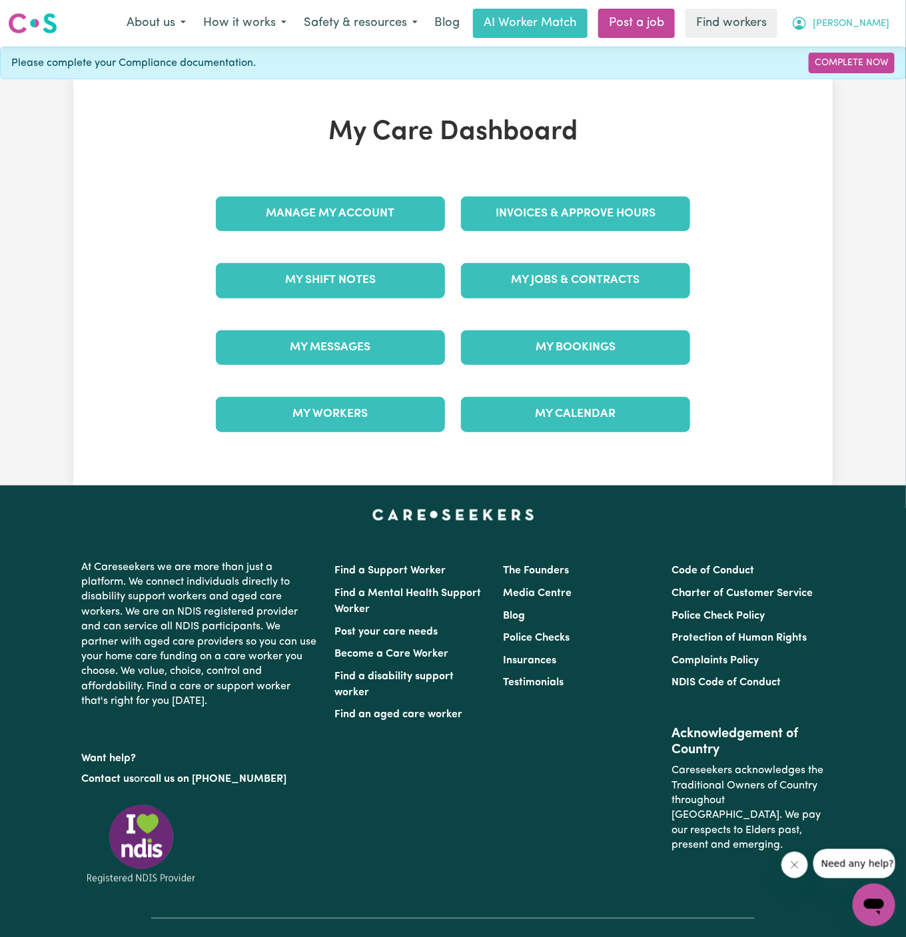
click at [879, 15] on button "[PERSON_NAME]" at bounding box center [839, 23] width 115 height 28
click at [878, 65] on link "Logout" at bounding box center [844, 76] width 105 height 25
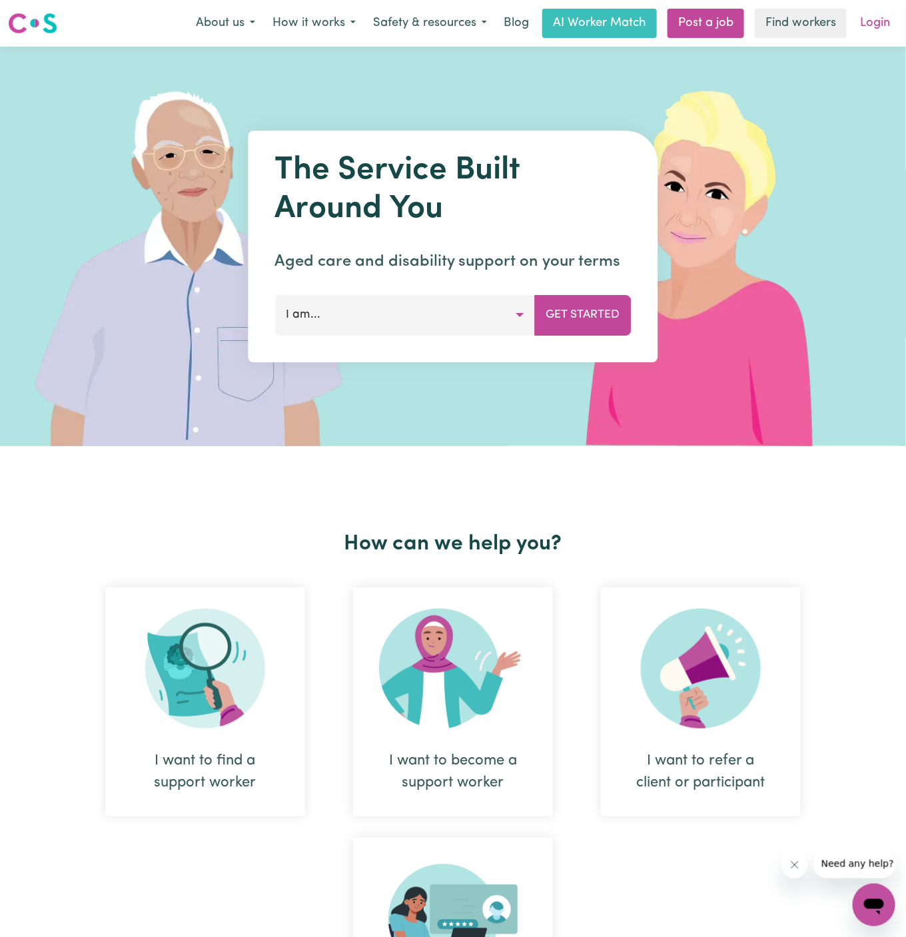
click at [878, 10] on link "Login" at bounding box center [875, 23] width 46 height 29
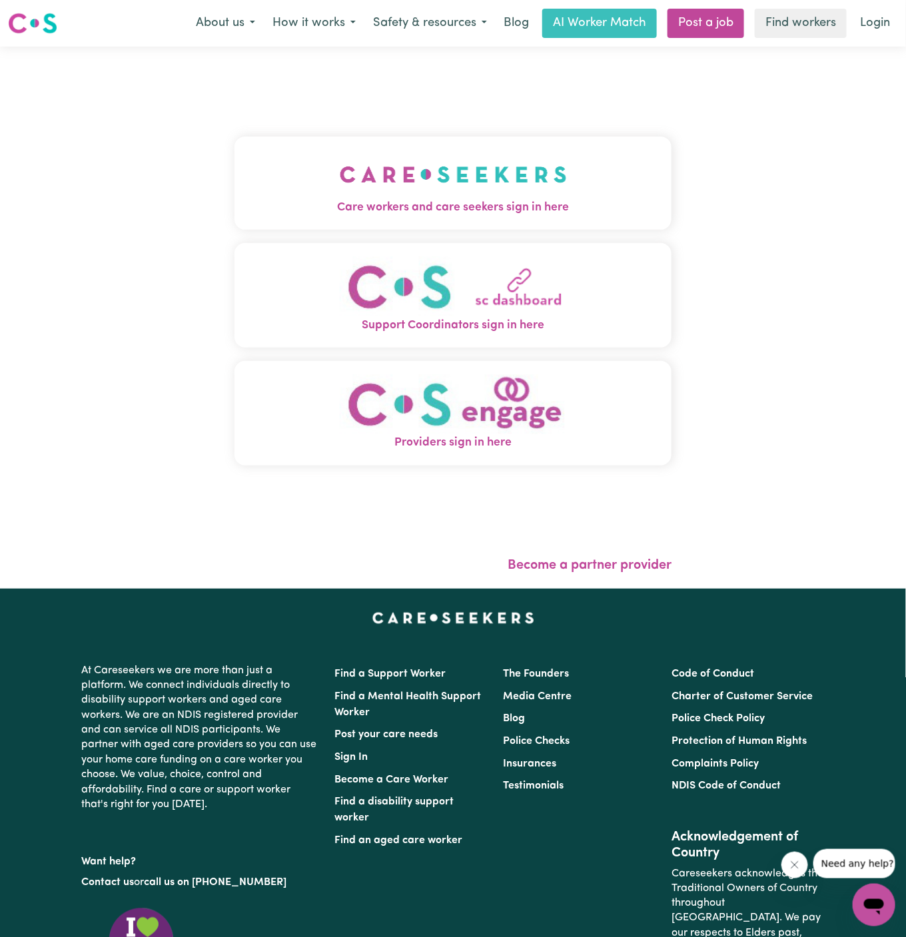
click at [491, 162] on img "Care workers and care seekers sign in here" at bounding box center [453, 174] width 227 height 49
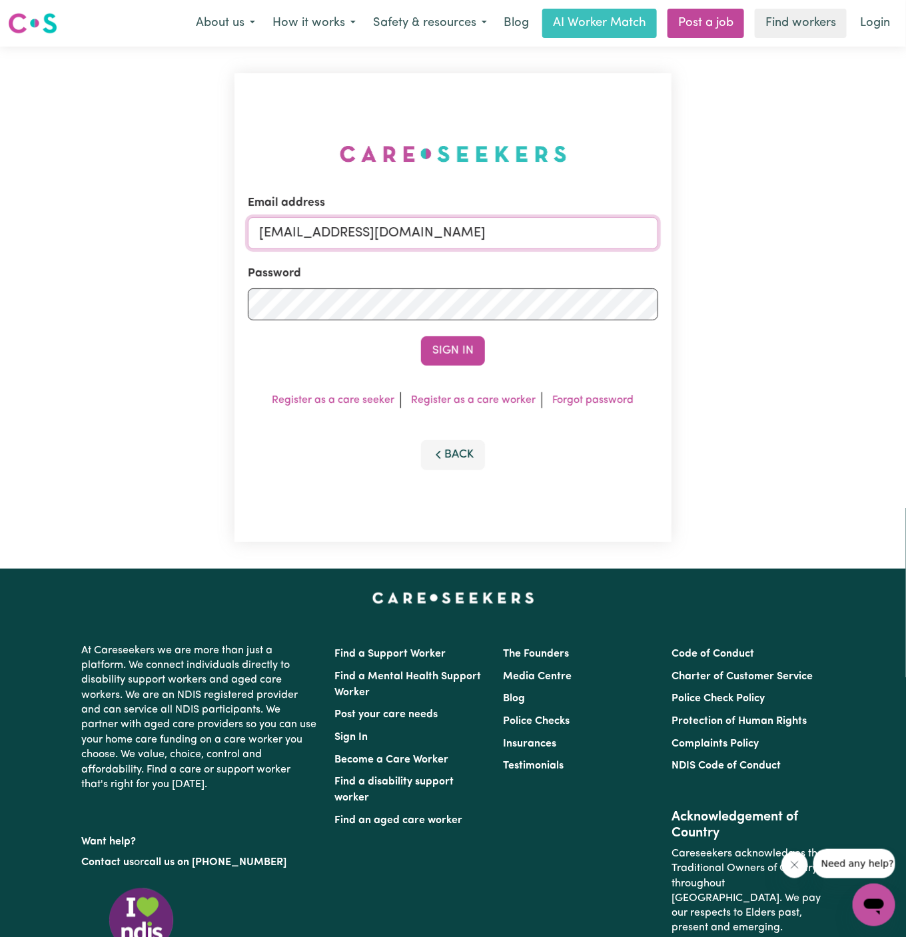
drag, startPoint x: 326, startPoint y: 236, endPoint x: 794, endPoint y: 230, distance: 467.5
click at [794, 230] on div "Email address [EMAIL_ADDRESS][DOMAIN_NAME] Password Sign In Register as a care …" at bounding box center [453, 308] width 906 height 522
paste input "info@auranursing"
type input "[EMAIL_ADDRESS][DOMAIN_NAME]"
click at [421, 336] on button "Sign In" at bounding box center [453, 350] width 64 height 29
